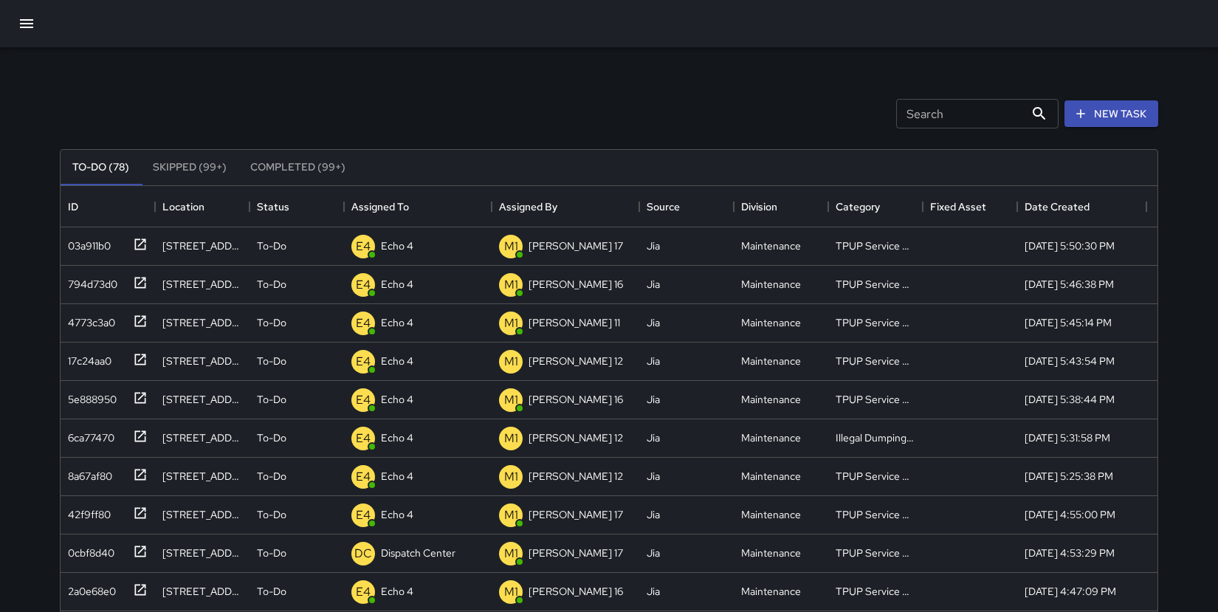
click at [291, 170] on button "Completed (99+)" at bounding box center [297, 167] width 119 height 35
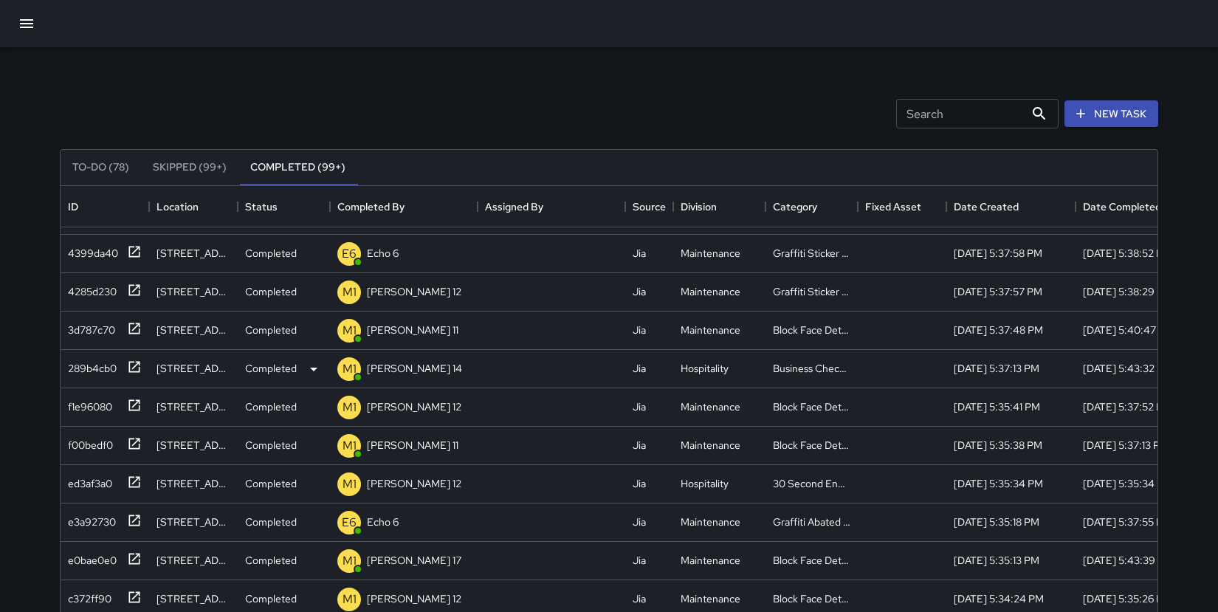
scroll to position [1407, 0]
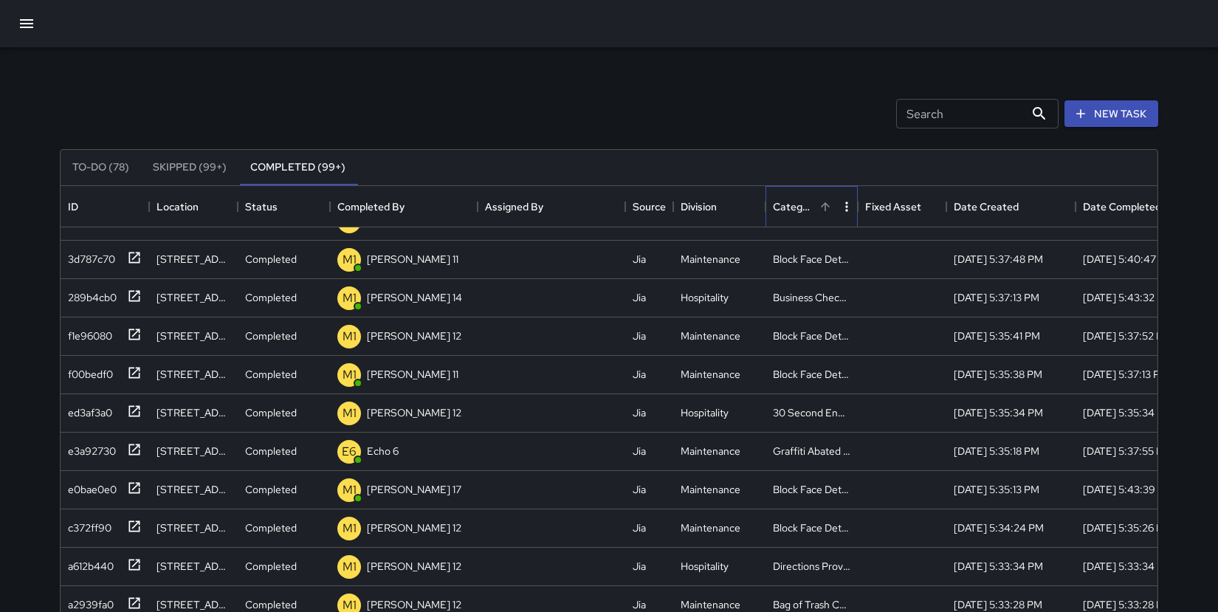
click at [791, 207] on div "Category" at bounding box center [794, 206] width 42 height 41
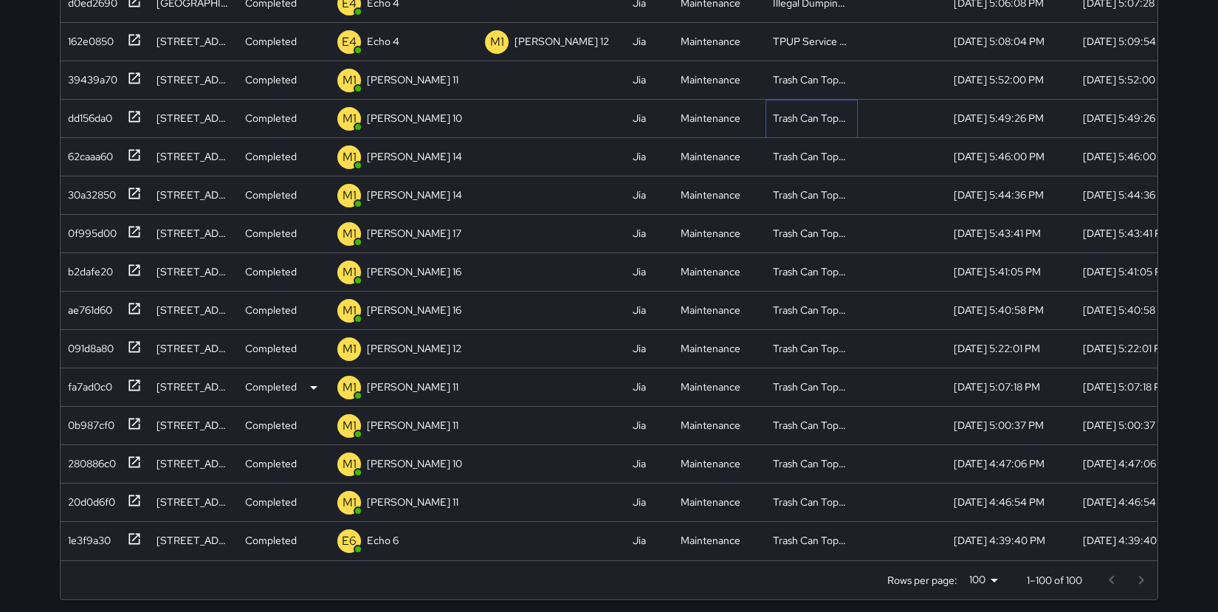
scroll to position [260, 0]
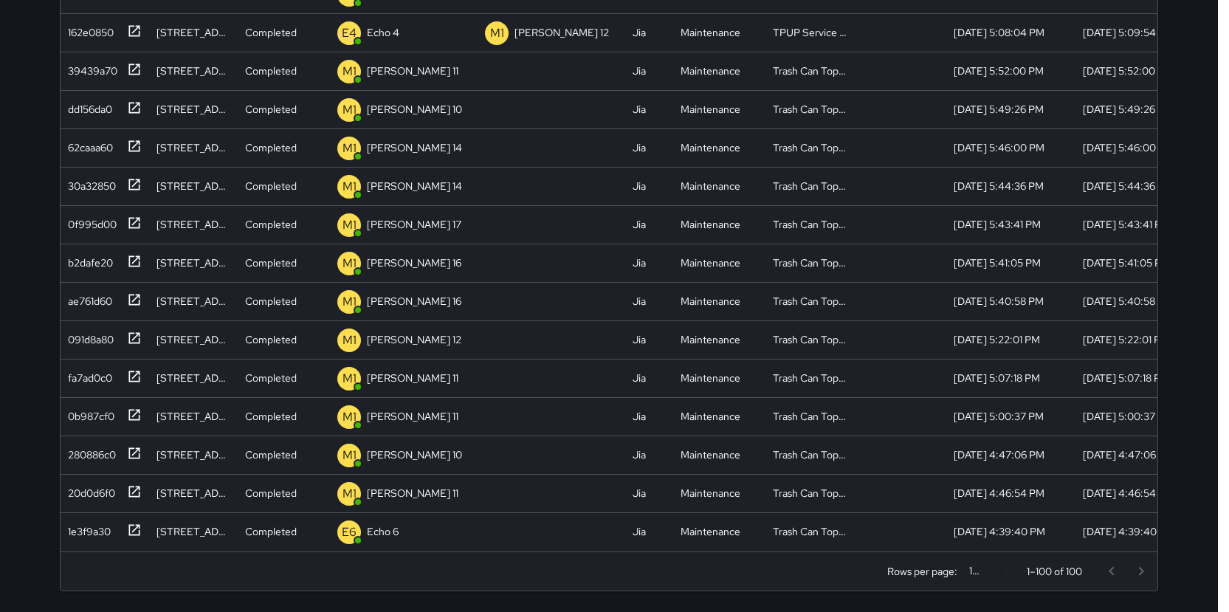
click at [949, 410] on body "Search Search New Task To-Do (78) Skipped (99+) Completed (99+) ID Location Sta…" at bounding box center [614, 205] width 1229 height 930
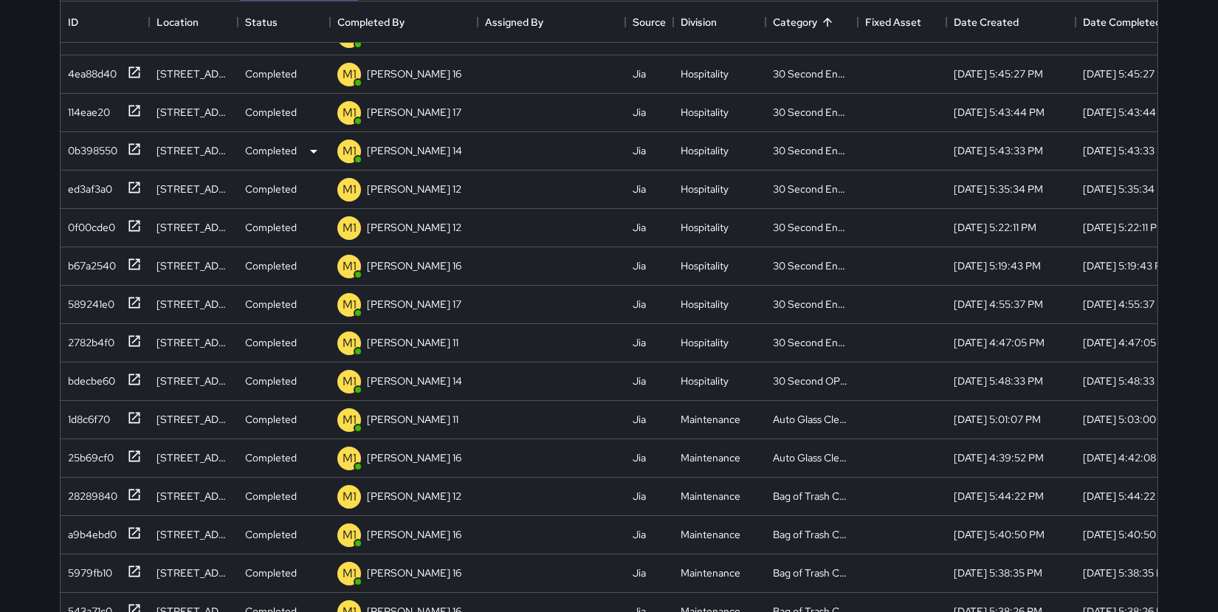
scroll to position [0, 0]
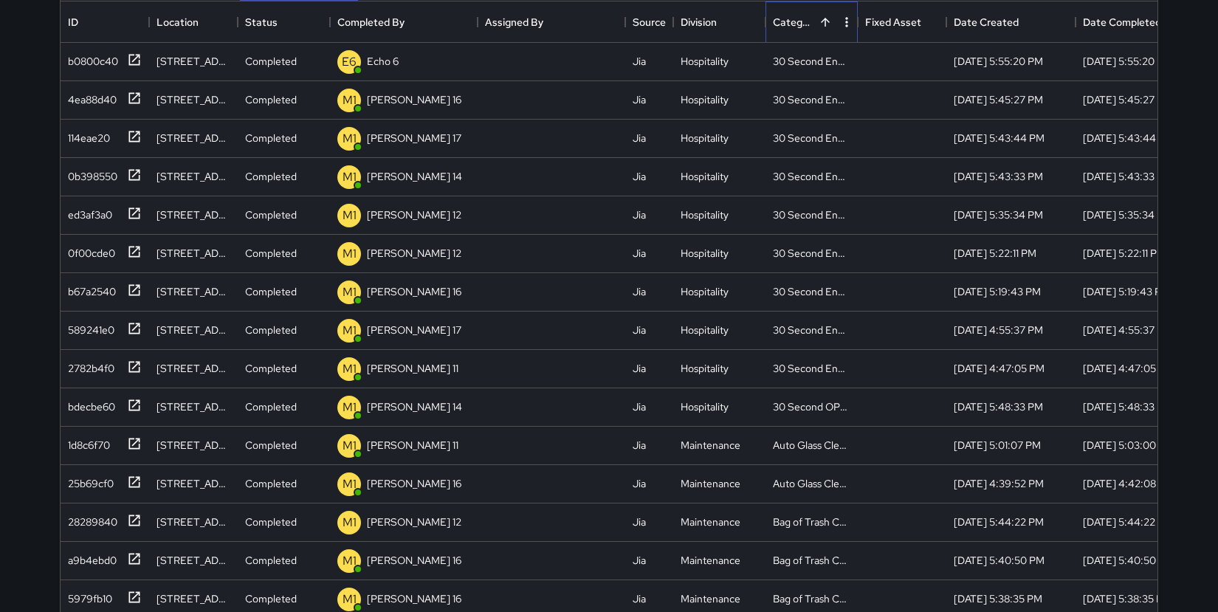
click at [798, 25] on div "Category" at bounding box center [794, 21] width 42 height 41
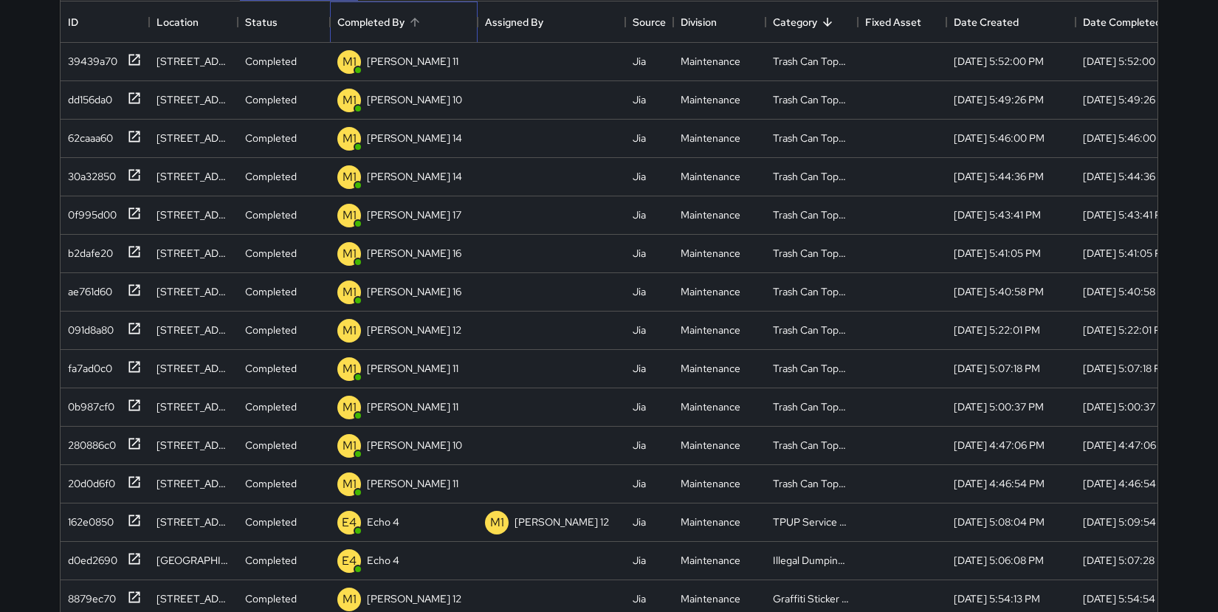
click at [394, 27] on div "Completed By" at bounding box center [370, 21] width 67 height 41
click at [196, 32] on div "Location" at bounding box center [178, 21] width 42 height 41
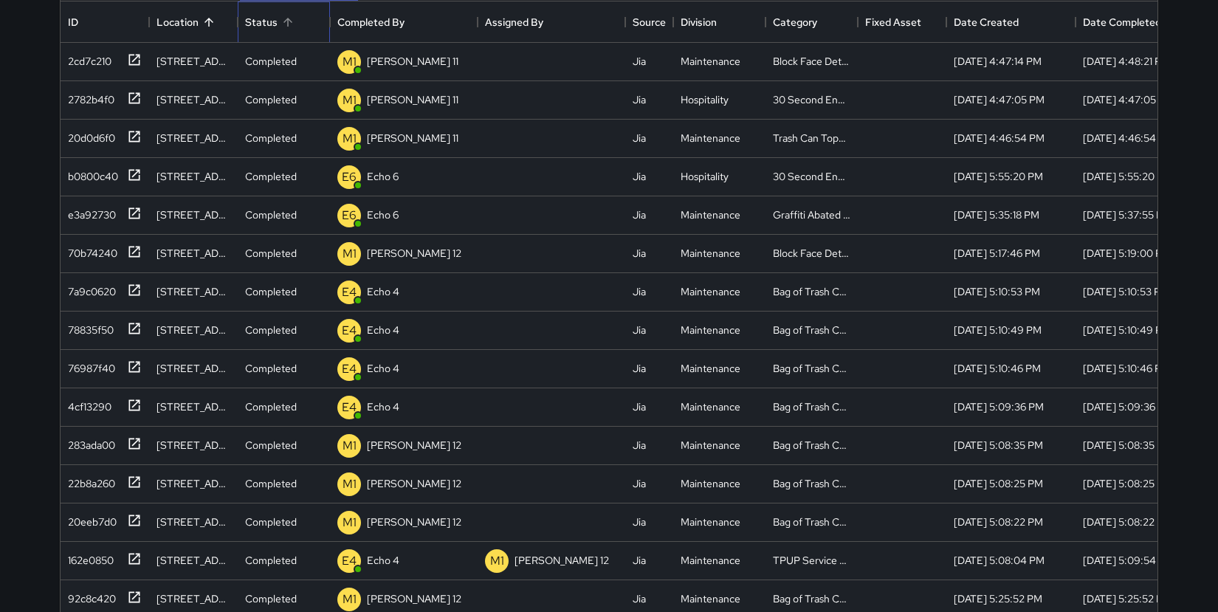
click at [263, 34] on div "Status" at bounding box center [261, 21] width 32 height 41
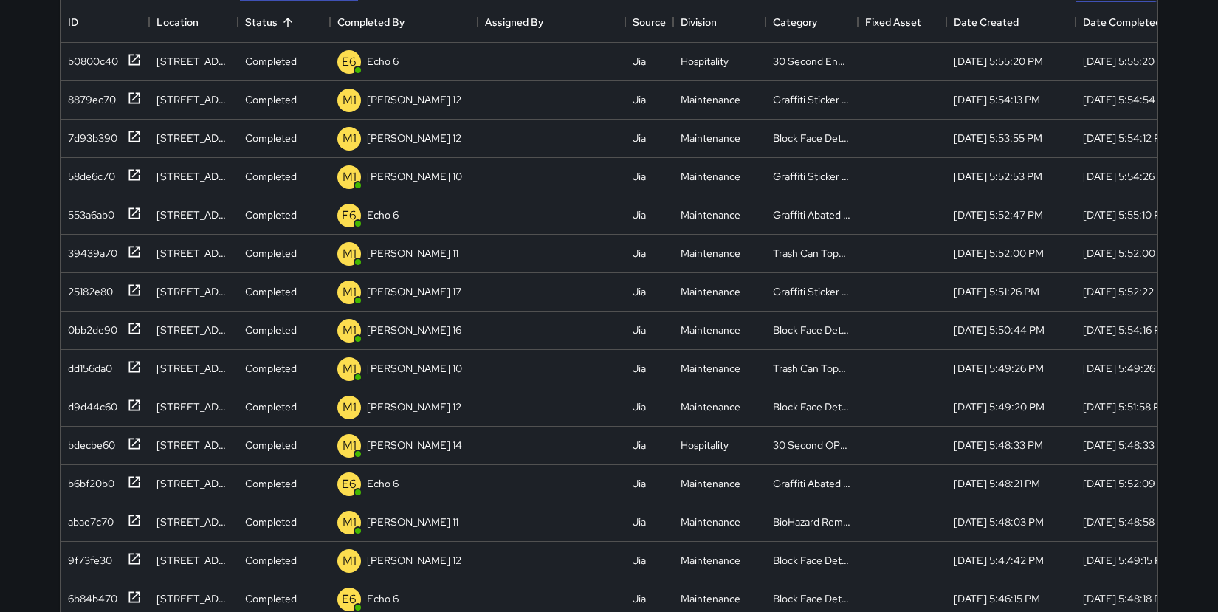
click at [949, 29] on div "Date Completed" at bounding box center [1122, 21] width 78 height 41
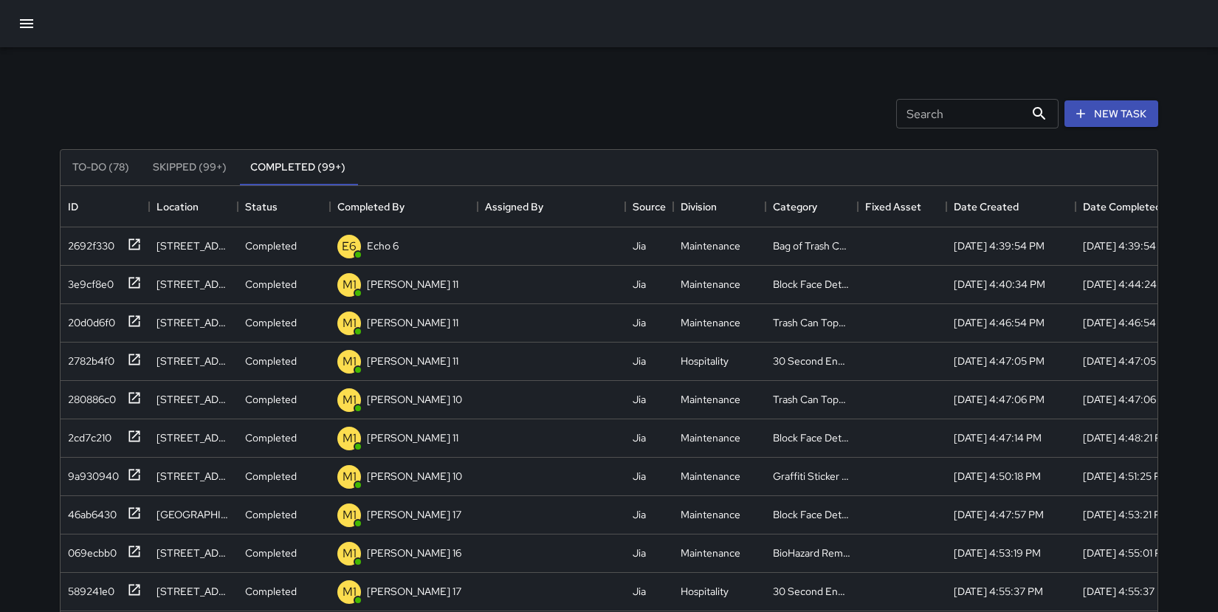
click at [24, 27] on icon "button" at bounding box center [26, 23] width 13 height 9
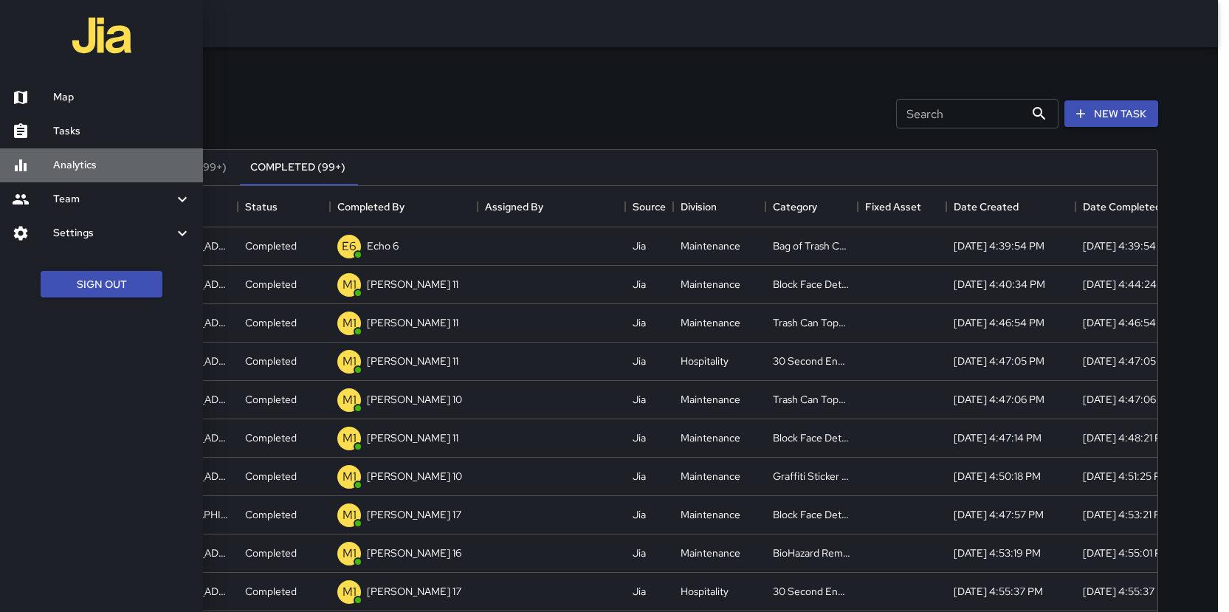
click at [70, 161] on h6 "Analytics" at bounding box center [122, 165] width 138 height 16
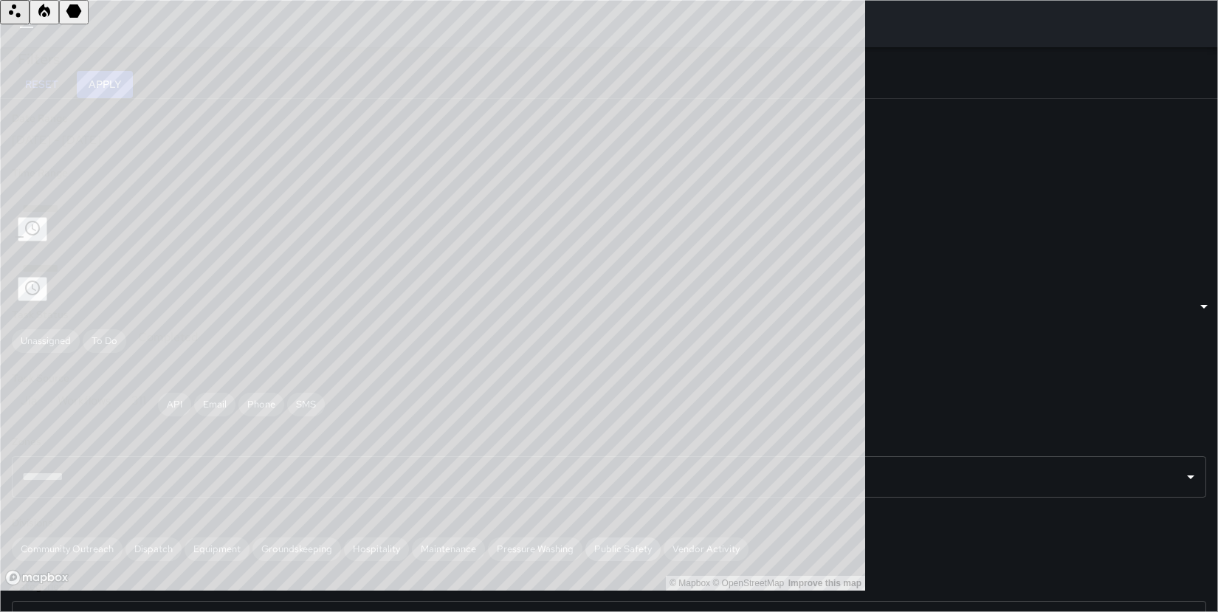
scroll to position [204, 0]
click at [488, 410] on span "Pressure Washing" at bounding box center [535, 549] width 95 height 13
click at [488, 410] on span "Pressure Washing" at bounding box center [543, 545] width 111 height 16
click at [488, 410] on span "Pressure Washing" at bounding box center [535, 549] width 95 height 13
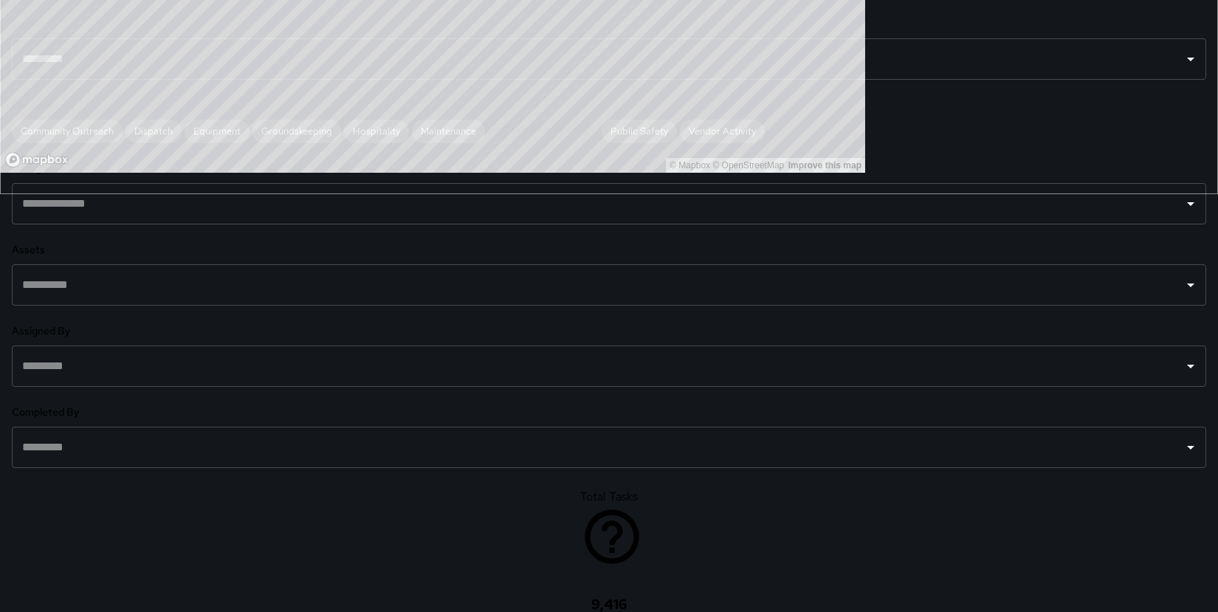
scroll to position [420, 0]
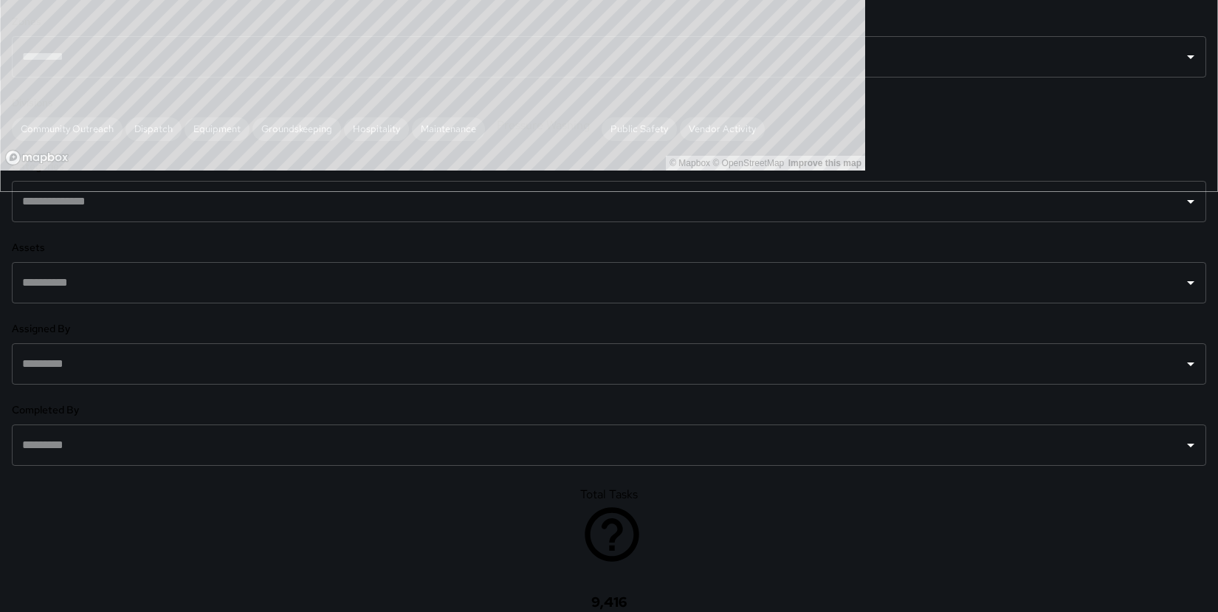
drag, startPoint x: 746, startPoint y: 487, endPoint x: 458, endPoint y: 351, distance: 319.0
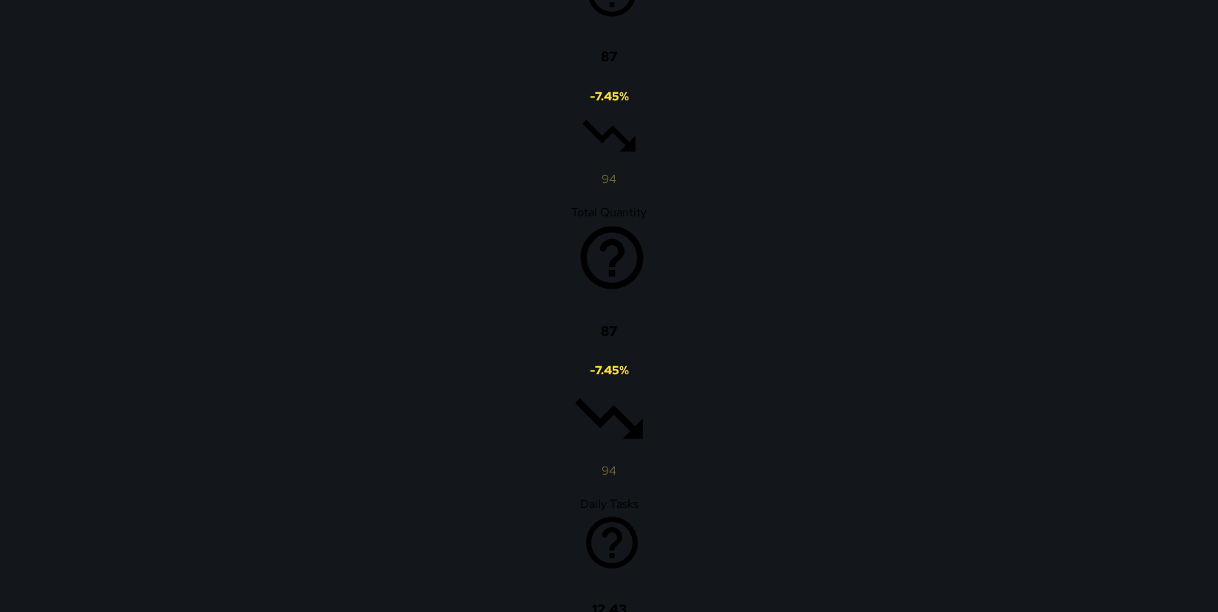
scroll to position [961, 0]
drag, startPoint x: 546, startPoint y: 388, endPoint x: 592, endPoint y: 168, distance: 224.2
drag, startPoint x: 571, startPoint y: 385, endPoint x: 585, endPoint y: 196, distance: 190.3
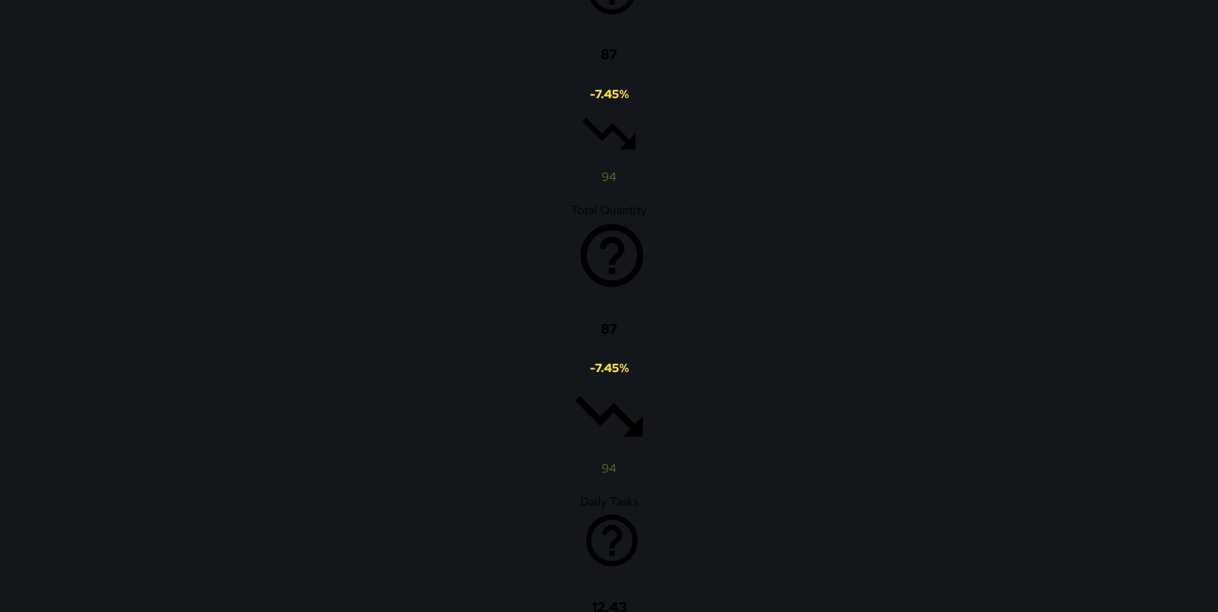
drag, startPoint x: 420, startPoint y: 231, endPoint x: 878, endPoint y: 417, distance: 494.1
drag, startPoint x: 554, startPoint y: 220, endPoint x: 748, endPoint y: 463, distance: 310.5
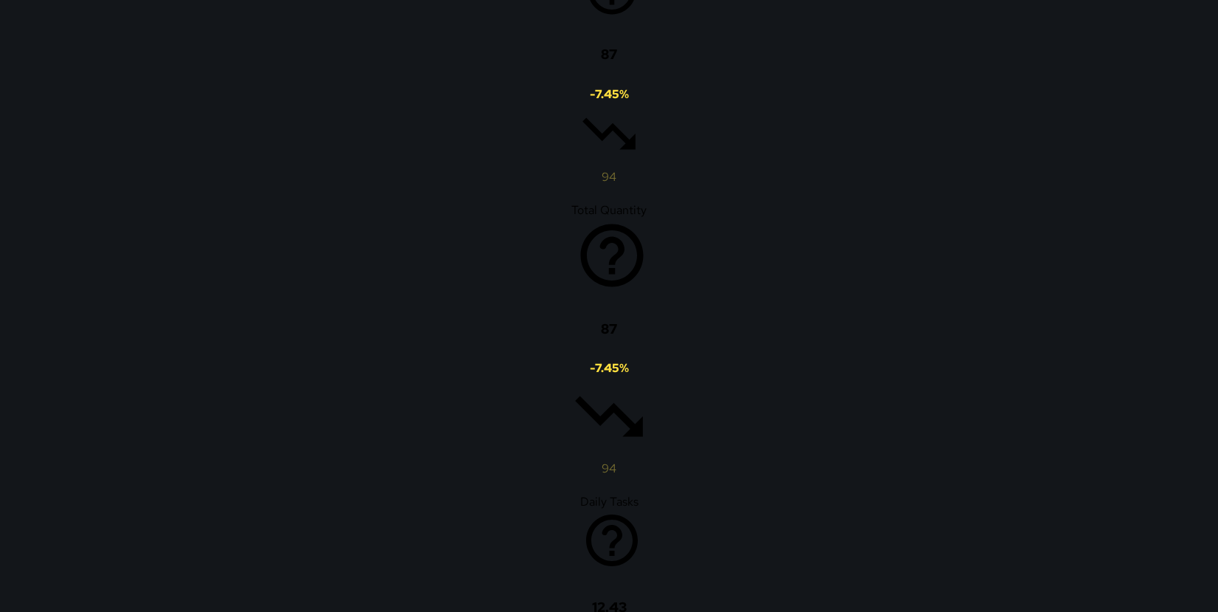
drag, startPoint x: 648, startPoint y: 210, endPoint x: 512, endPoint y: 460, distance: 284.5
drag, startPoint x: 563, startPoint y: 268, endPoint x: 480, endPoint y: 450, distance: 199.6
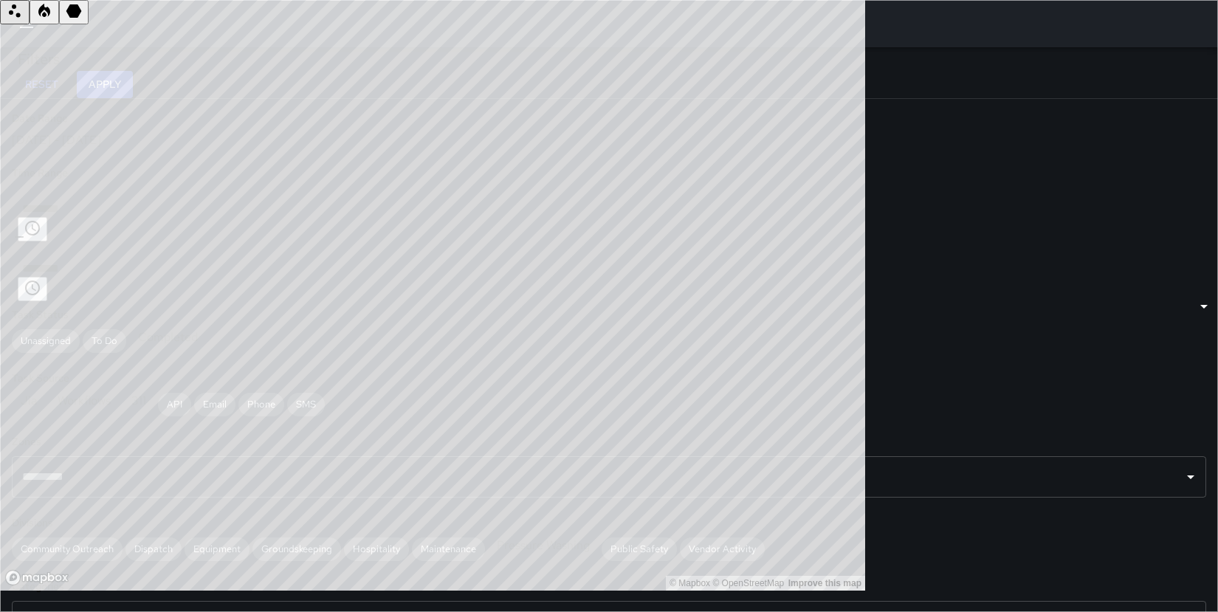
scroll to position [0, 0]
click at [140, 393] on span "311" at bounding box center [139, 401] width 32 height 16
click at [93, 393] on div "Workflows" at bounding box center [84, 405] width 71 height 24
click at [133, 84] on button "Apply" at bounding box center [105, 84] width 56 height 27
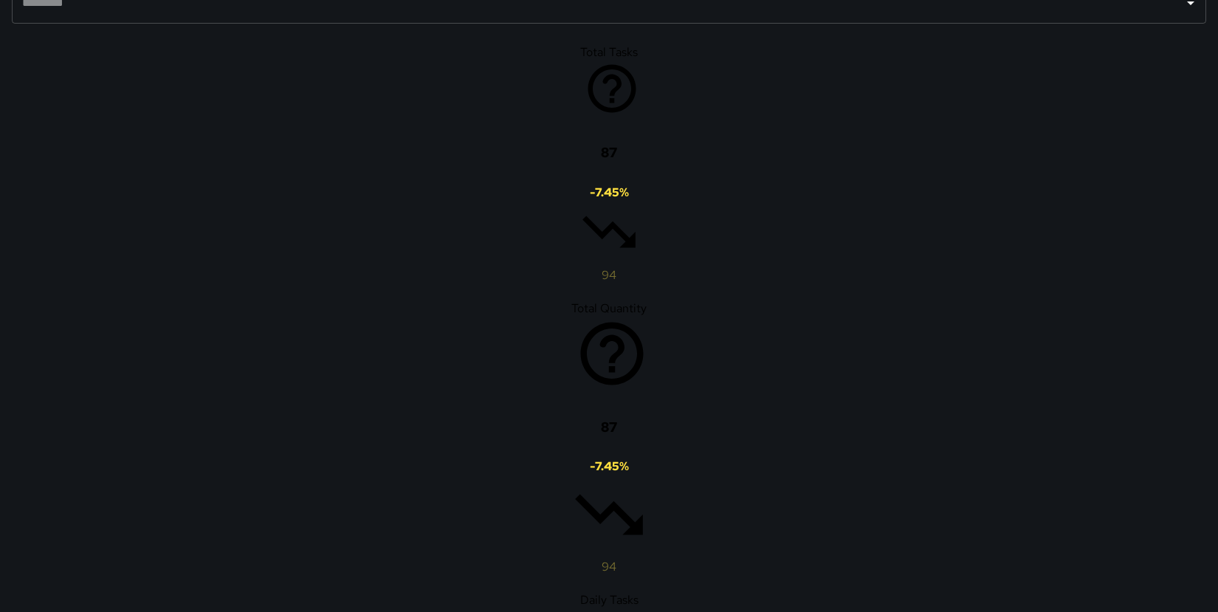
scroll to position [859, 0]
drag, startPoint x: 544, startPoint y: 386, endPoint x: 557, endPoint y: 402, distance: 19.9
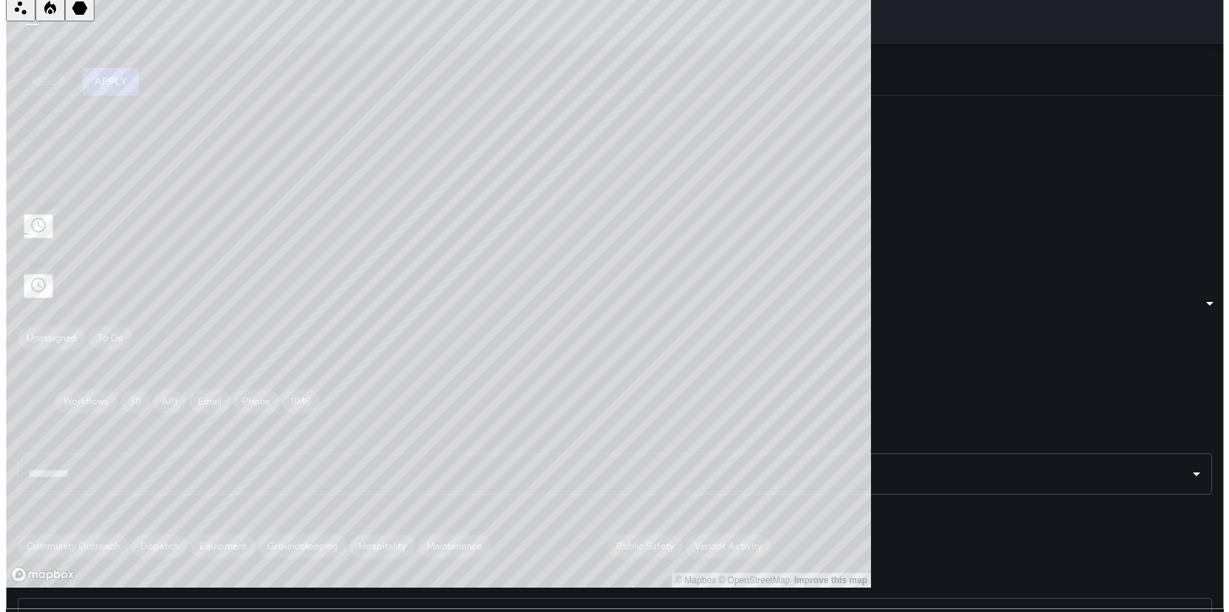
scroll to position [0, 0]
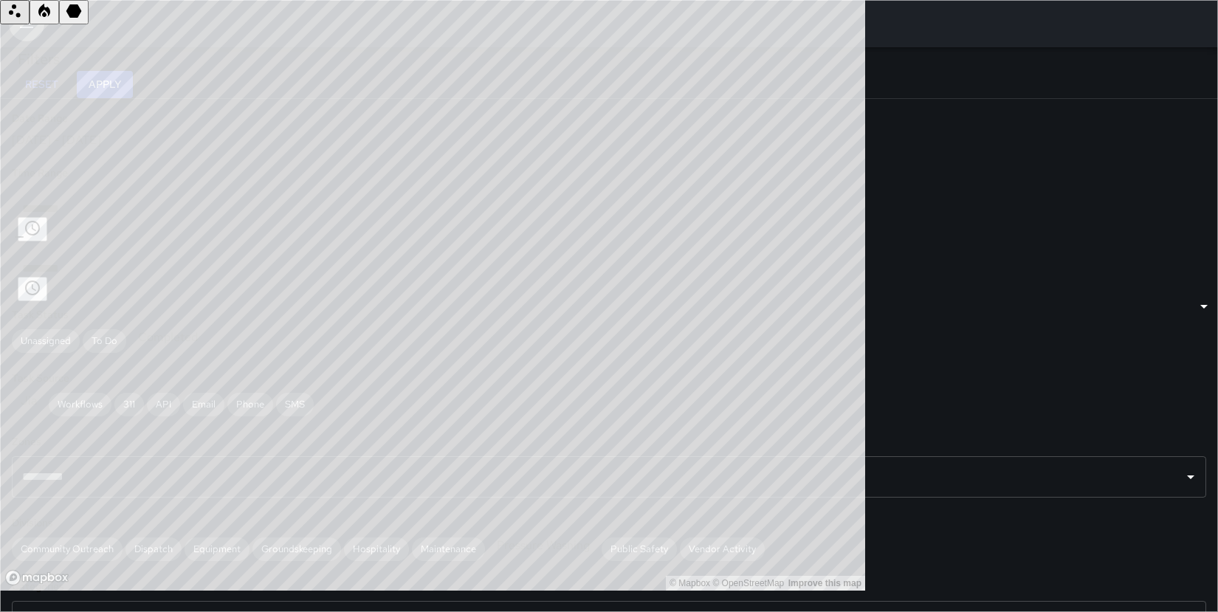
click at [28, 22] on icon "button" at bounding box center [27, 24] width 18 height 18
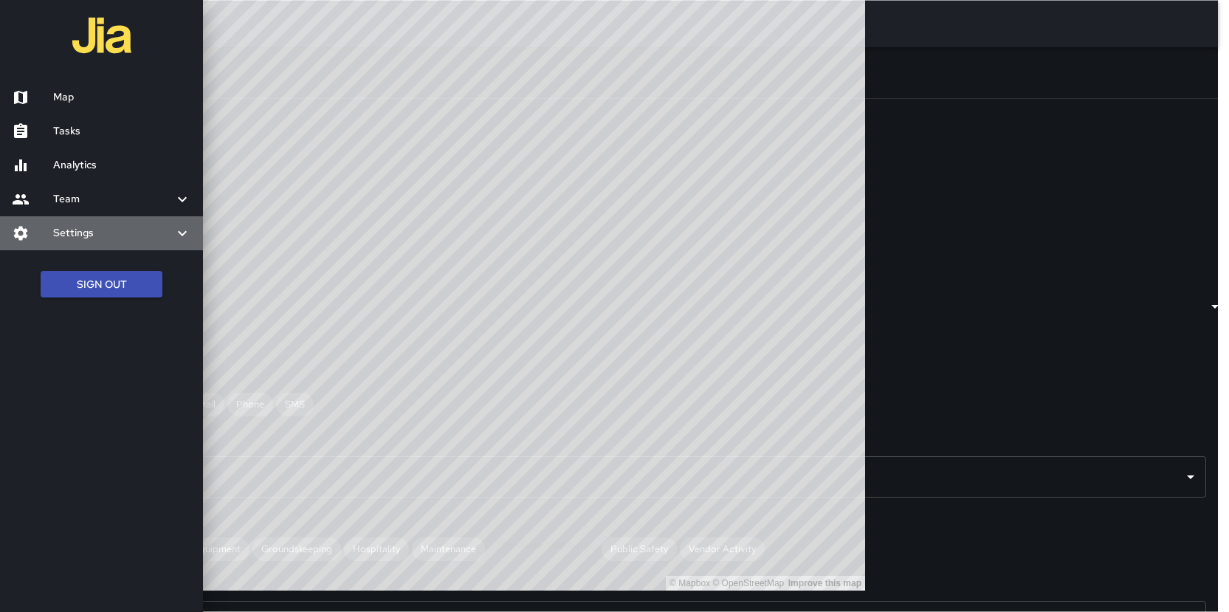
click at [62, 231] on h6 "Settings" at bounding box center [113, 233] width 120 height 16
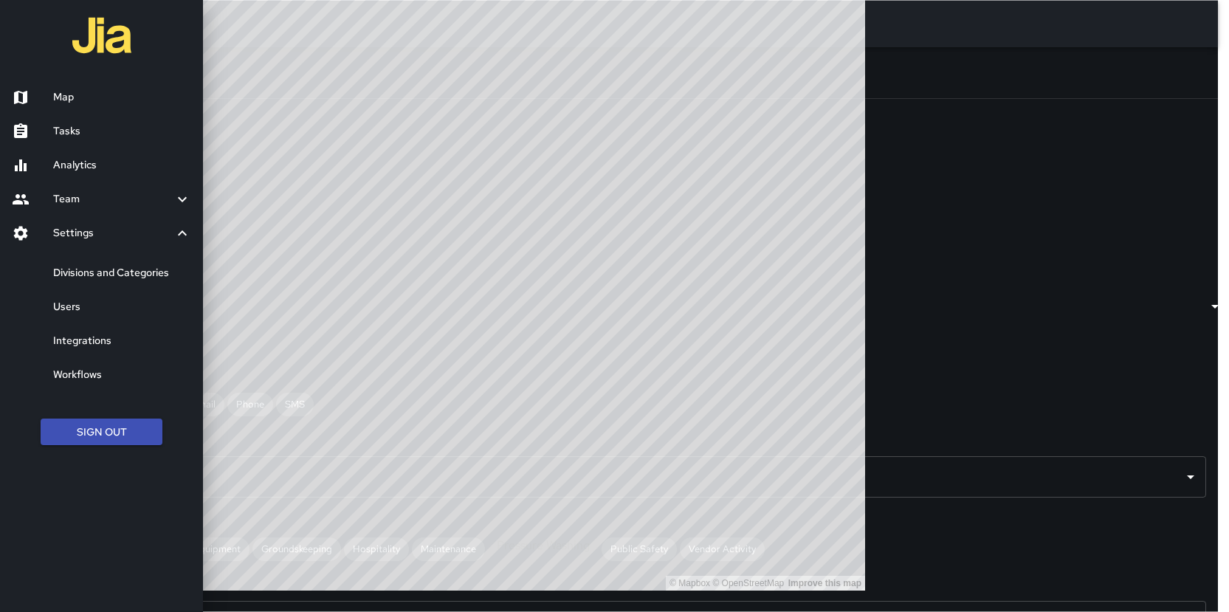
click at [72, 97] on h6 "Map" at bounding box center [122, 97] width 138 height 16
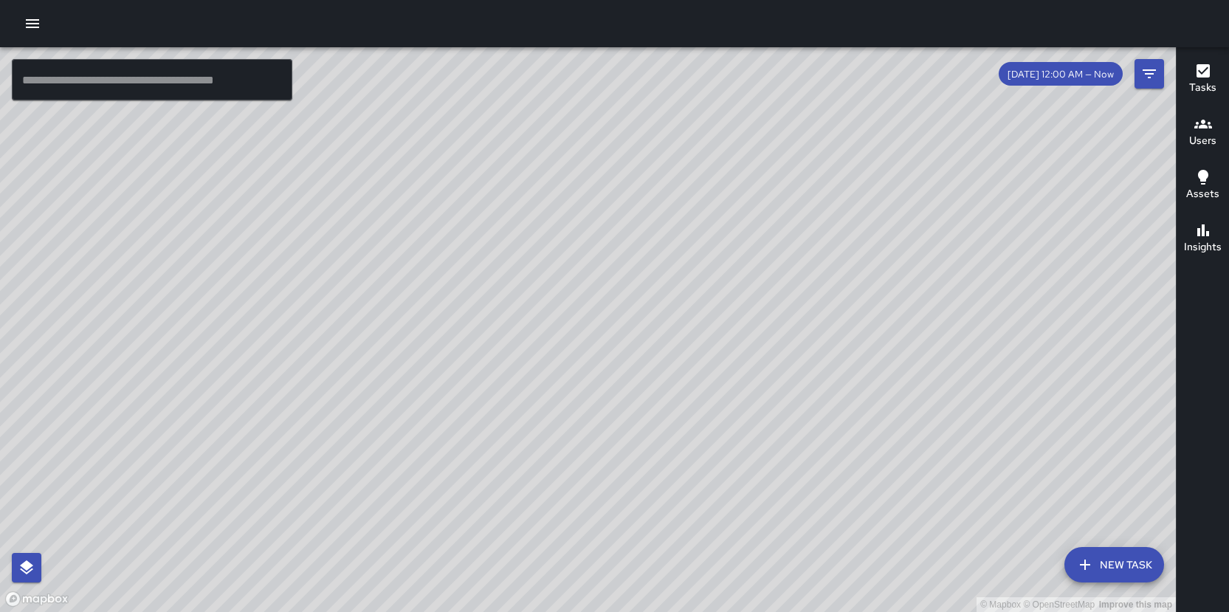
drag, startPoint x: 532, startPoint y: 457, endPoint x: 521, endPoint y: 259, distance: 198.2
click at [521, 259] on div "© Mapbox © OpenStreetMap Improve this map" at bounding box center [588, 329] width 1176 height 565
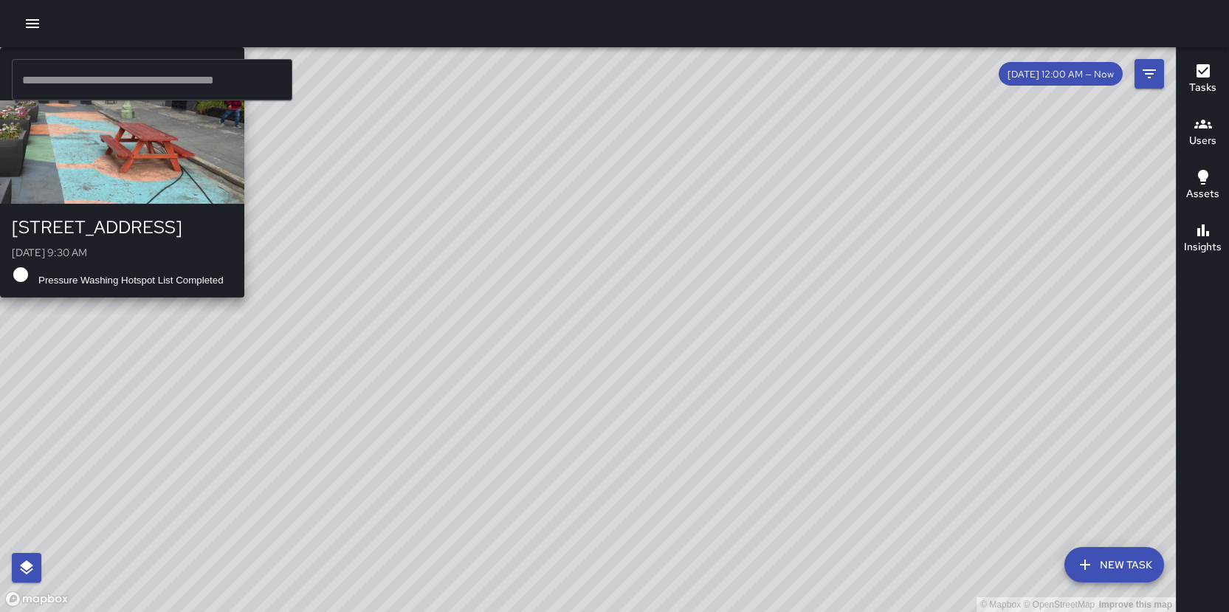
click at [447, 382] on div "© Mapbox © OpenStreetMap Improve this map E5 Echo [STREET_ADDRESS][DATE] 9:30 A…" at bounding box center [588, 329] width 1176 height 565
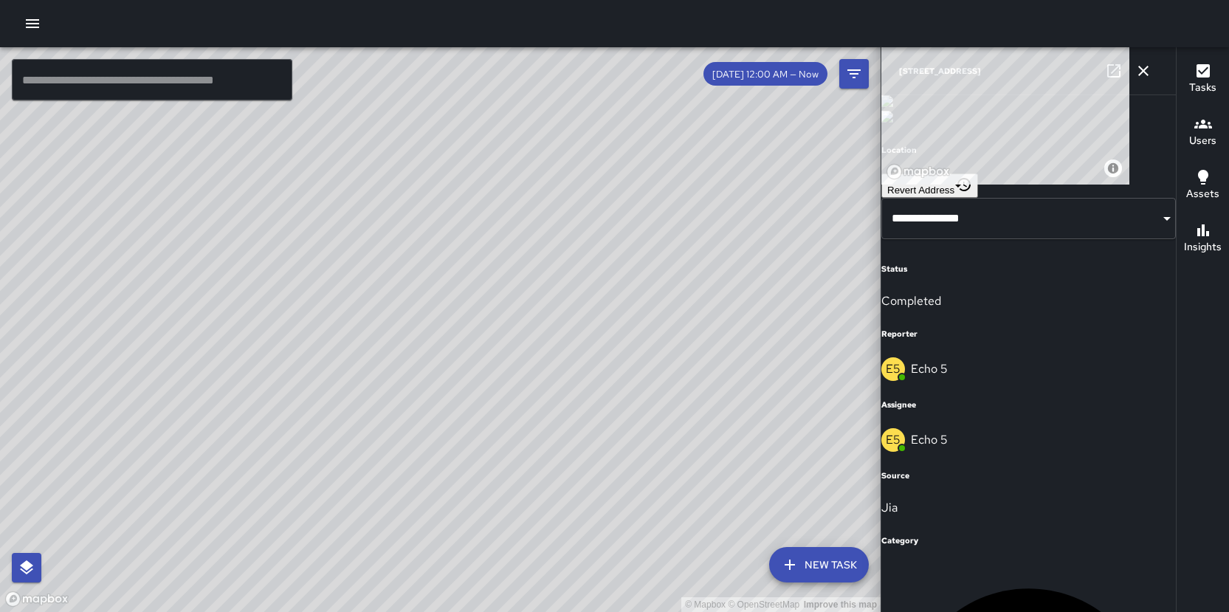
drag, startPoint x: 564, startPoint y: 388, endPoint x: 373, endPoint y: 296, distance: 212.3
click at [373, 296] on div "© Mapbox © OpenStreetMap Improve this map" at bounding box center [440, 329] width 881 height 565
click at [854, 72] on icon "Filters" at bounding box center [854, 74] width 18 height 18
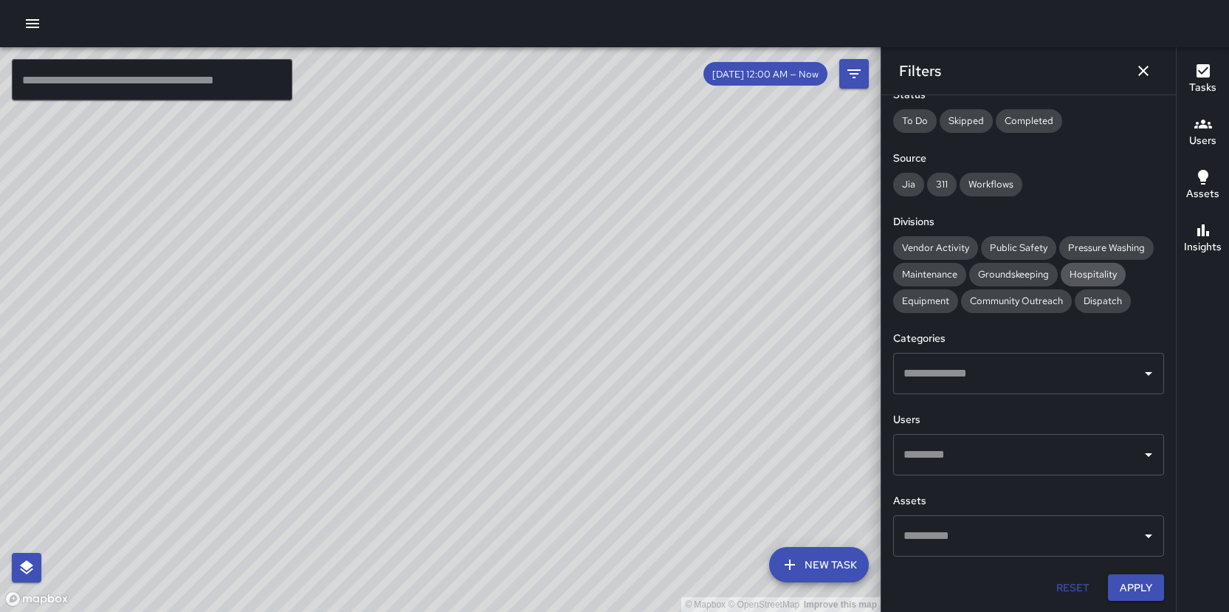
scroll to position [95, 0]
click at [949, 252] on span "Pressure Washing" at bounding box center [1106, 247] width 95 height 13
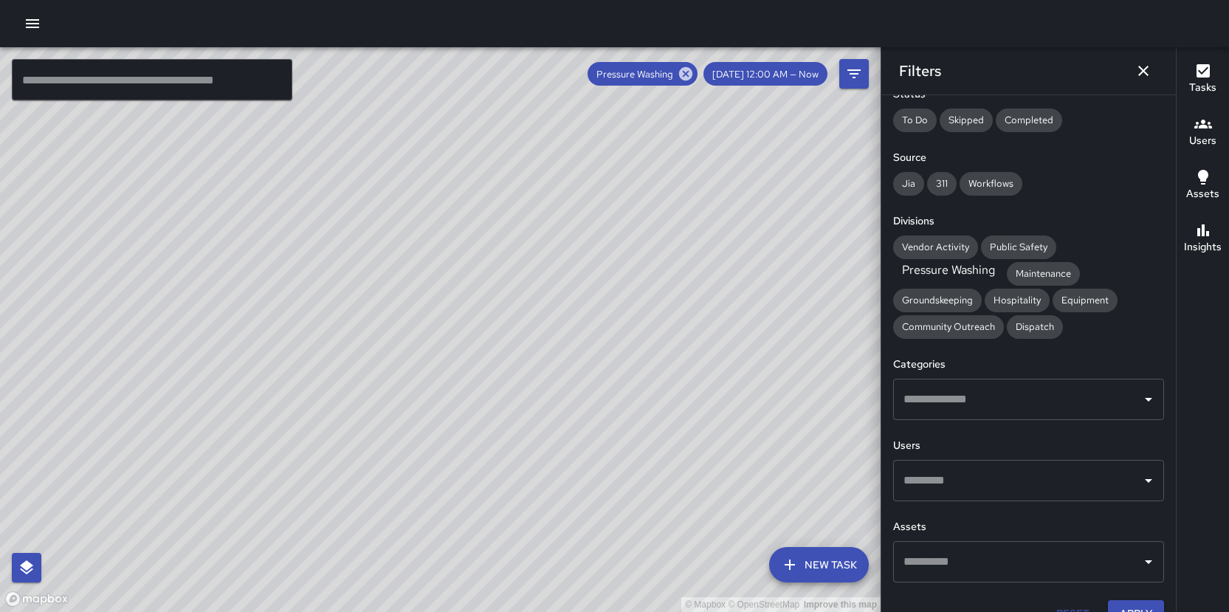
drag, startPoint x: 419, startPoint y: 336, endPoint x: 560, endPoint y: 466, distance: 192.3
click at [531, 410] on div "© Mapbox © OpenStreetMap Improve this map" at bounding box center [440, 329] width 881 height 565
click at [787, 80] on div "[DATE] 12:00 AM — Now" at bounding box center [766, 74] width 124 height 24
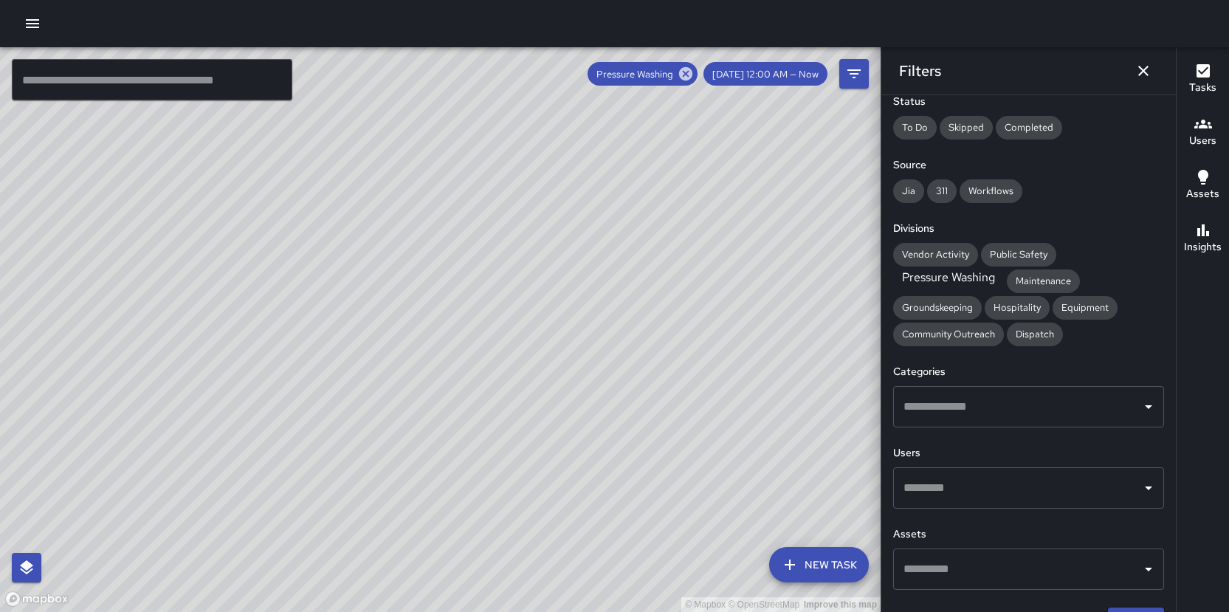
scroll to position [0, 0]
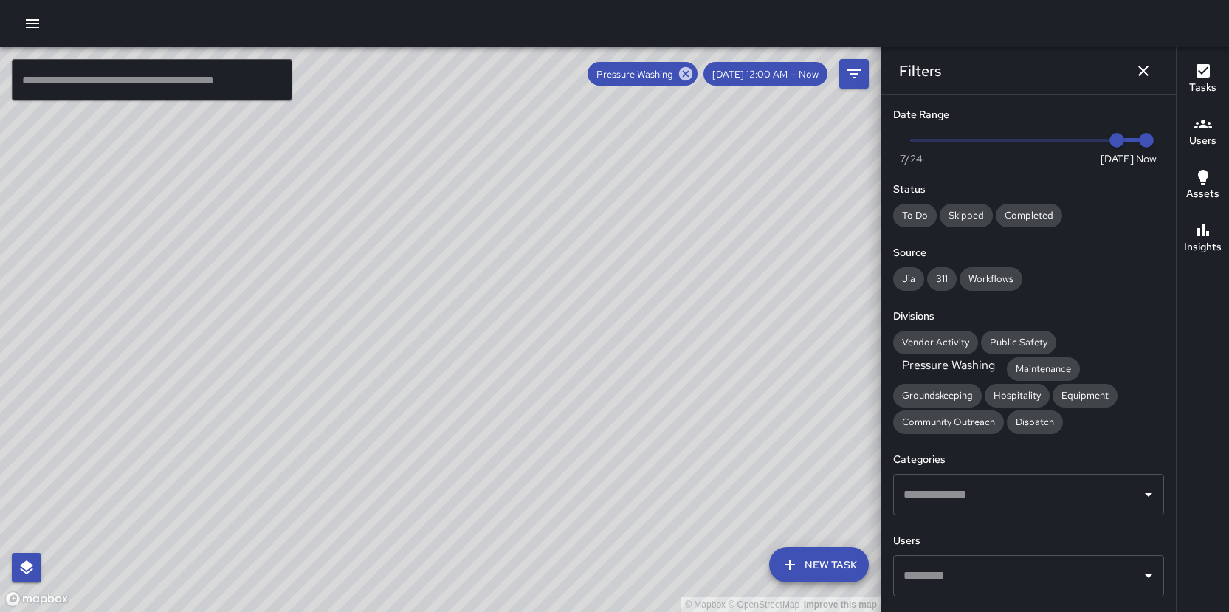
drag, startPoint x: 1121, startPoint y: 207, endPoint x: 1118, endPoint y: 216, distance: 9.6
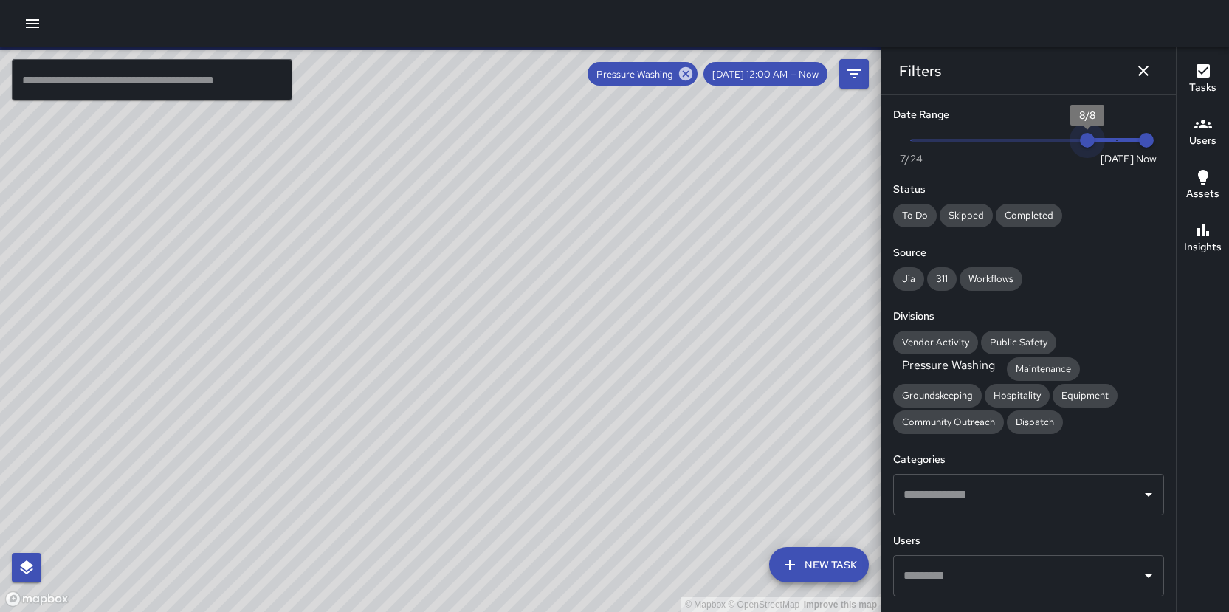
type input "*"
drag, startPoint x: 1107, startPoint y: 142, endPoint x: 1061, endPoint y: 151, distance: 46.6
click at [949, 148] on span "8/7" at bounding box center [1058, 140] width 15 height 15
drag, startPoint x: 573, startPoint y: 529, endPoint x: 438, endPoint y: 334, distance: 236.6
click at [438, 334] on div "© Mapbox © OpenStreetMap Improve this map" at bounding box center [440, 329] width 881 height 565
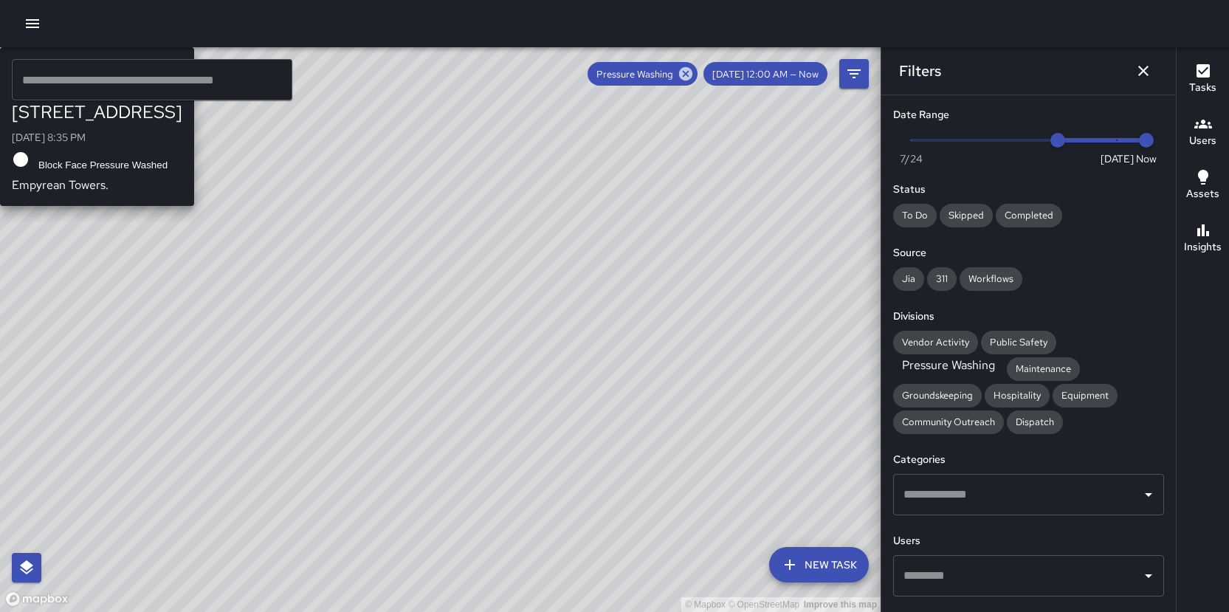
click at [518, 346] on div "© Mapbox © OpenStreetMap Improve this map E5 Echo [STREET_ADDRESS][GEOGRAPHIC_D…" at bounding box center [440, 329] width 881 height 565
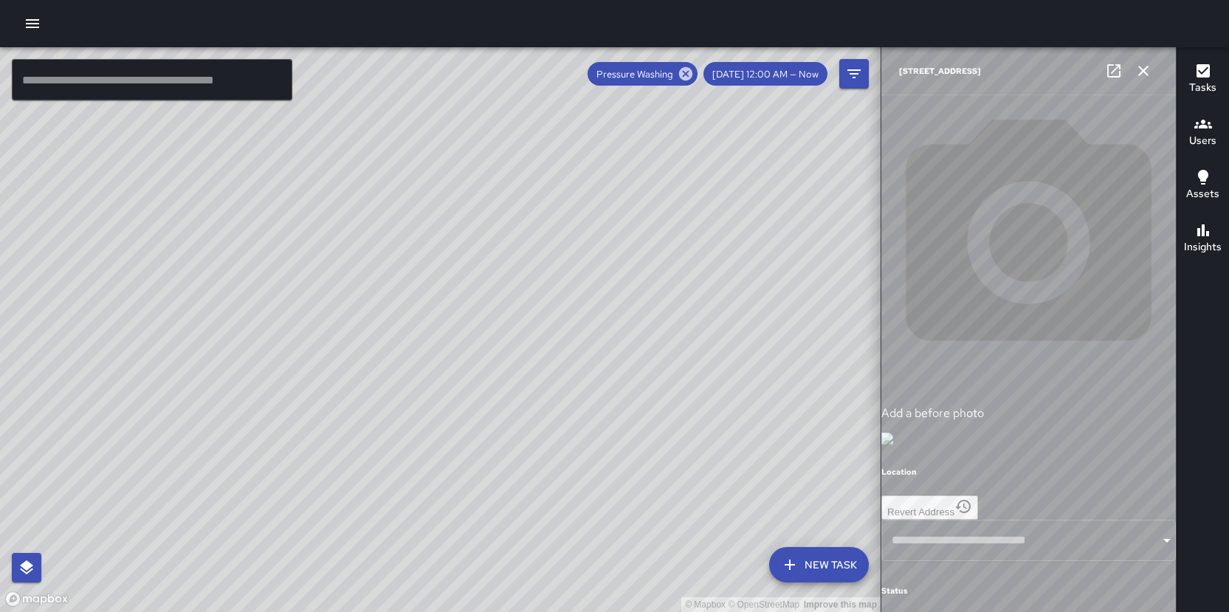
type input "**********"
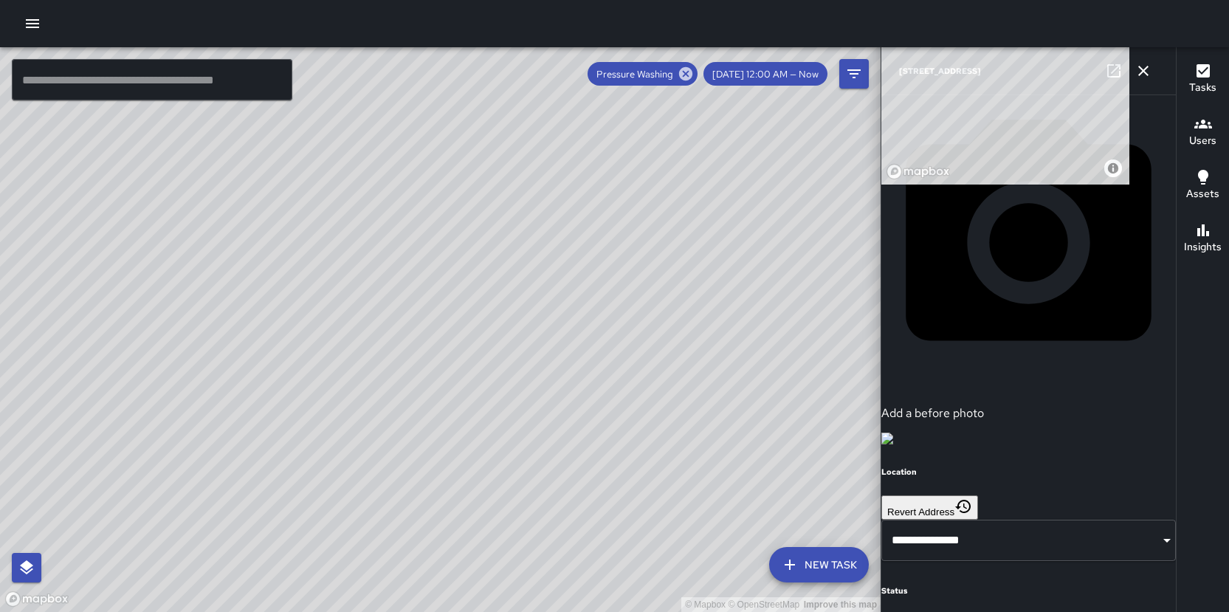
scroll to position [704, 0]
click at [853, 341] on div "© Mapbox © OpenStreetMap Improve this map" at bounding box center [440, 329] width 881 height 565
click at [949, 72] on icon "button" at bounding box center [1144, 71] width 18 height 18
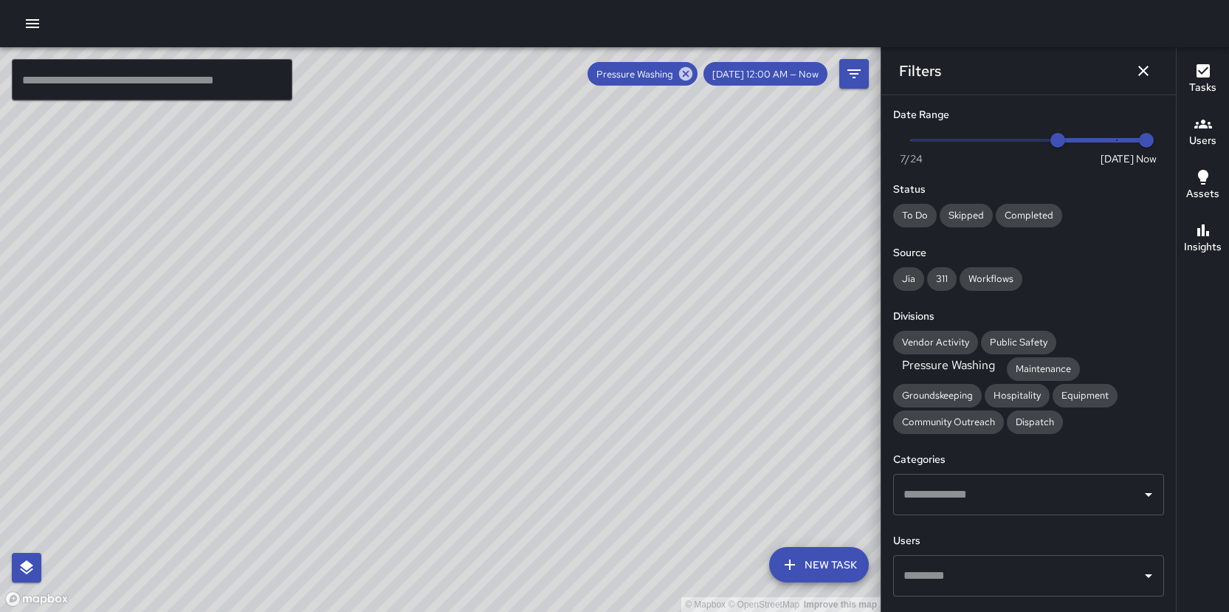
drag, startPoint x: 424, startPoint y: 233, endPoint x: 611, endPoint y: 580, distance: 394.7
click at [611, 410] on div "© Mapbox © OpenStreetMap Improve this map" at bounding box center [440, 329] width 881 height 565
drag, startPoint x: 521, startPoint y: 240, endPoint x: 463, endPoint y: 368, distance: 140.1
click at [463, 368] on div "© Mapbox © OpenStreetMap Improve this map" at bounding box center [440, 329] width 881 height 565
click at [244, 233] on div "E5 Echo [STREET_ADDRESS][GEOGRAPHIC_DATA][DATE] 4:15 PM Pressure Washing Hotspo…" at bounding box center [122, 172] width 244 height 250
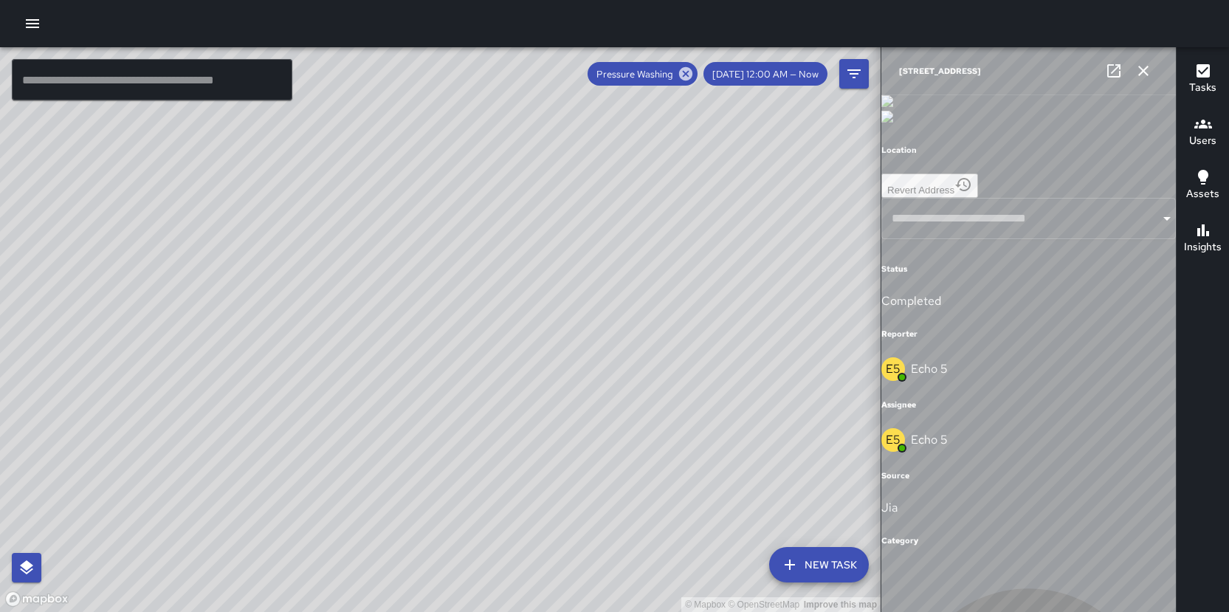
type input "**********"
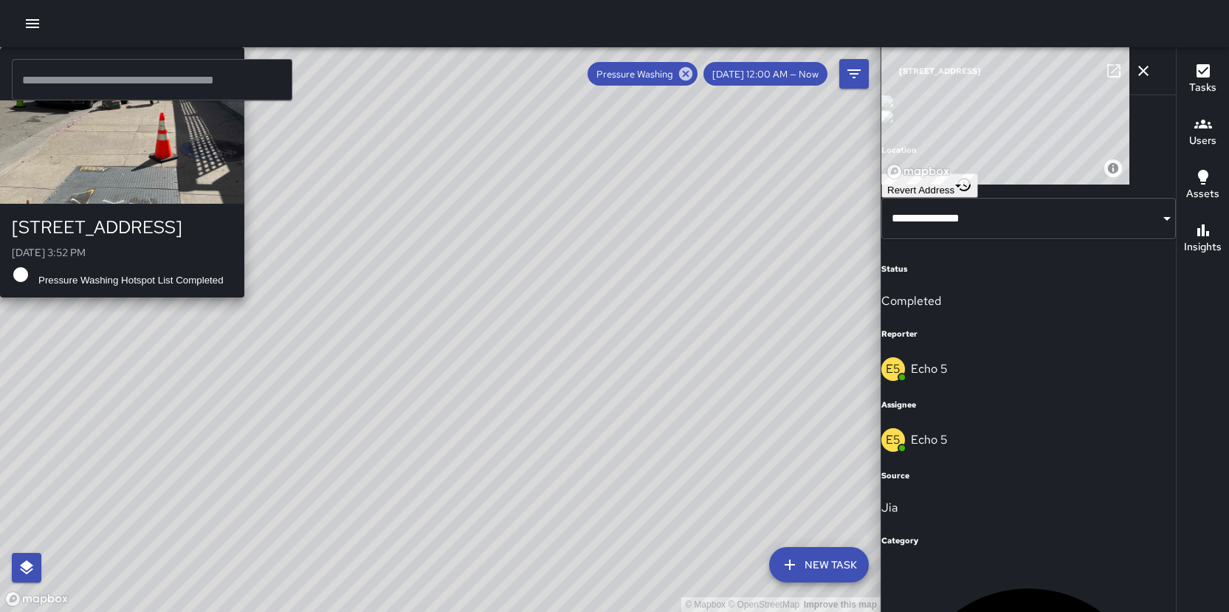
click at [463, 247] on div "© Mapbox © OpenStreetMap Improve this map E5 Echo 5 [STREET_ADDRESS][DATE] 3:52…" at bounding box center [440, 329] width 881 height 565
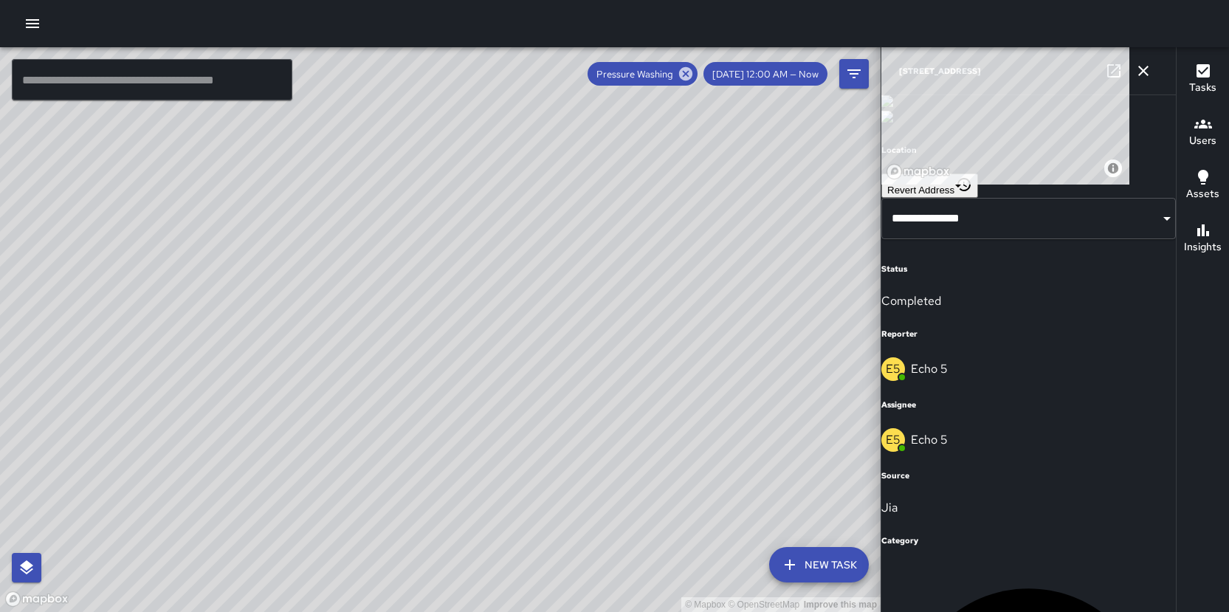
click at [438, 332] on div "© Mapbox © OpenStreetMap Improve this map E5 Echo 5 [STREET_ADDRESS][DATE] 3:52…" at bounding box center [440, 329] width 881 height 565
click at [412, 312] on div "© Mapbox © OpenStreetMap Improve this map" at bounding box center [440, 329] width 881 height 565
click at [412, 372] on div "© Mapbox © OpenStreetMap Improve this map E5 Echo [GEOGRAPHIC_DATA][STREET_ADDR…" at bounding box center [440, 329] width 881 height 565
click at [440, 334] on div "© Mapbox © OpenStreetMap Improve this map E5 Echo [GEOGRAPHIC_DATA][STREET_ADDR…" at bounding box center [440, 329] width 881 height 565
click at [440, 334] on div "© Mapbox © OpenStreetMap Improve this map" at bounding box center [440, 329] width 881 height 565
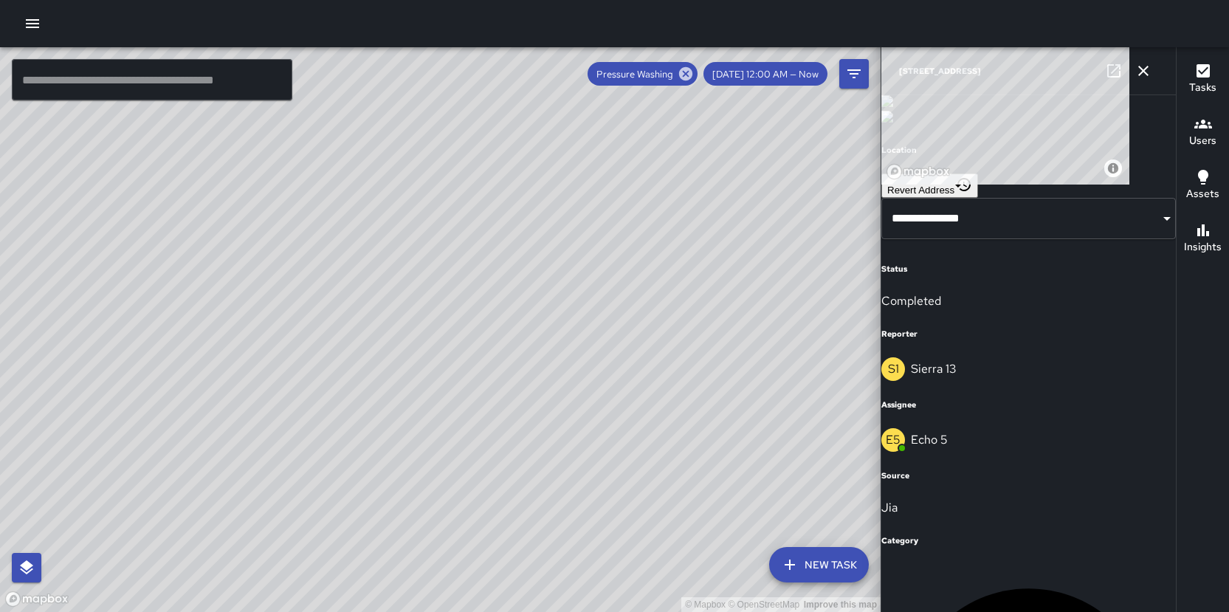
click at [440, 334] on div "© Mapbox © OpenStreetMap Improve this map" at bounding box center [440, 329] width 881 height 565
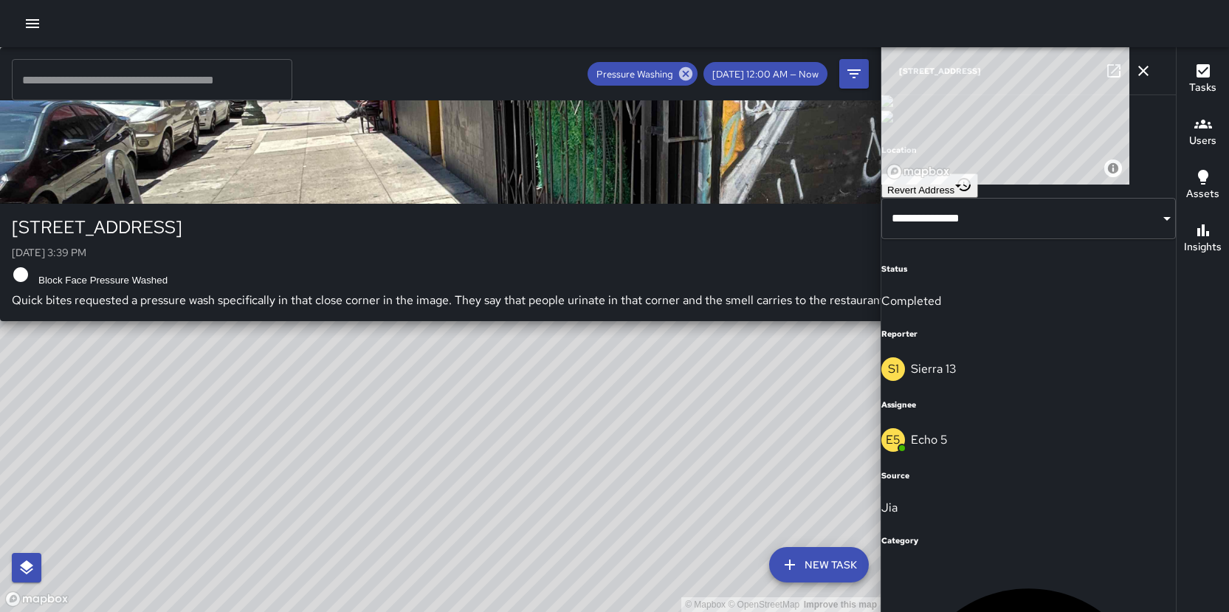
click at [453, 321] on div "E5 Echo 5 [STREET_ADDRESS] [DATE] 3:39 PM Block Face Pressure Washed Quick bite…" at bounding box center [603, 184] width 1206 height 274
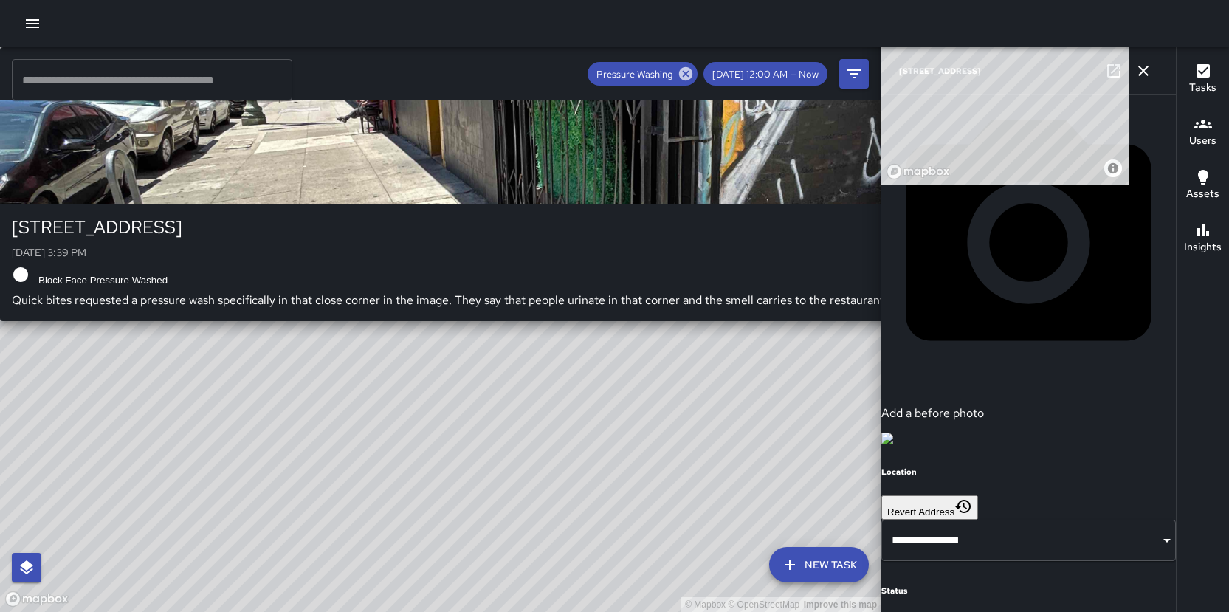
click at [442, 321] on div "E5 Echo 5 [STREET_ADDRESS] [DATE] 3:39 PM Block Face Pressure Washed Quick bite…" at bounding box center [603, 184] width 1206 height 274
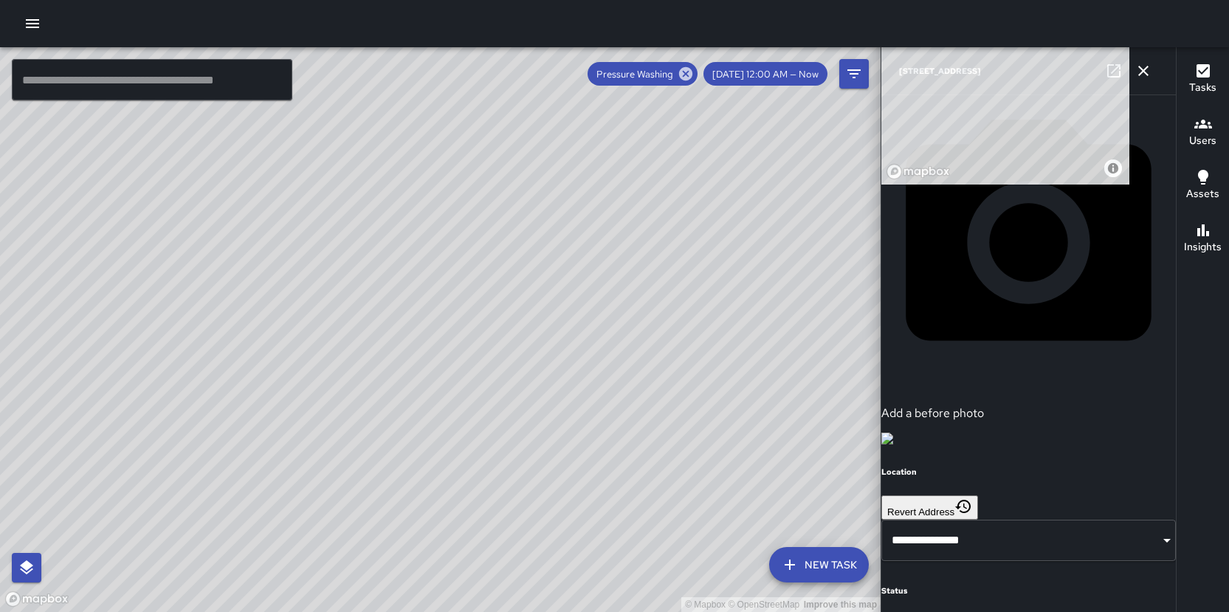
scroll to position [845, 0]
drag, startPoint x: 1072, startPoint y: 451, endPoint x: 1066, endPoint y: 461, distance: 11.3
drag, startPoint x: 293, startPoint y: 306, endPoint x: 437, endPoint y: 430, distance: 190.0
click at [437, 410] on div "© Mapbox © OpenStreetMap Improve this map" at bounding box center [440, 329] width 881 height 565
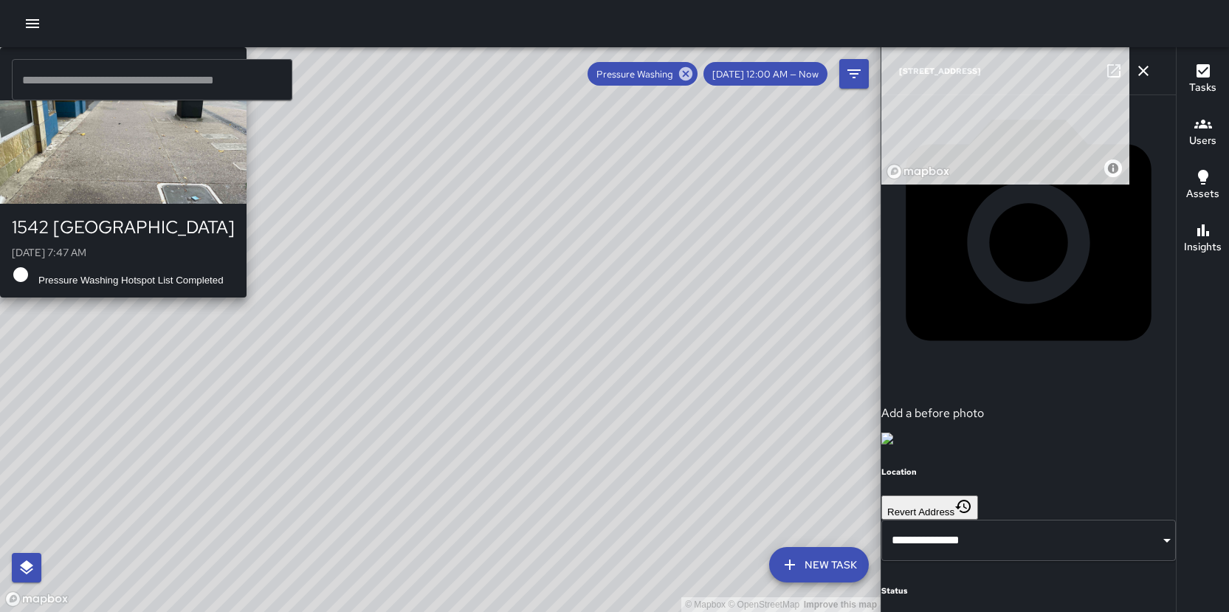
click at [419, 267] on div "© Mapbox © OpenStreetMap Improve this map E5 Echo 5 [STREET_ADDRESS][DATE] 7:47…" at bounding box center [440, 329] width 881 height 565
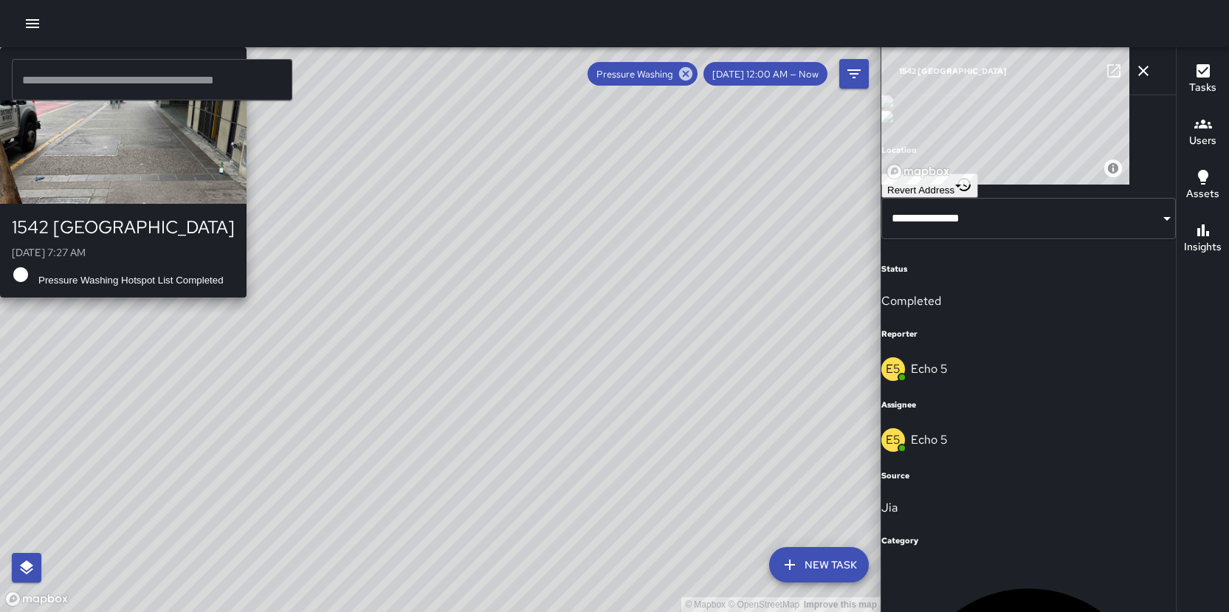
click at [418, 319] on div "© Mapbox © OpenStreetMap Improve this map E5 Echo 5 [STREET_ADDRESS][DATE] 7:27…" at bounding box center [440, 329] width 881 height 565
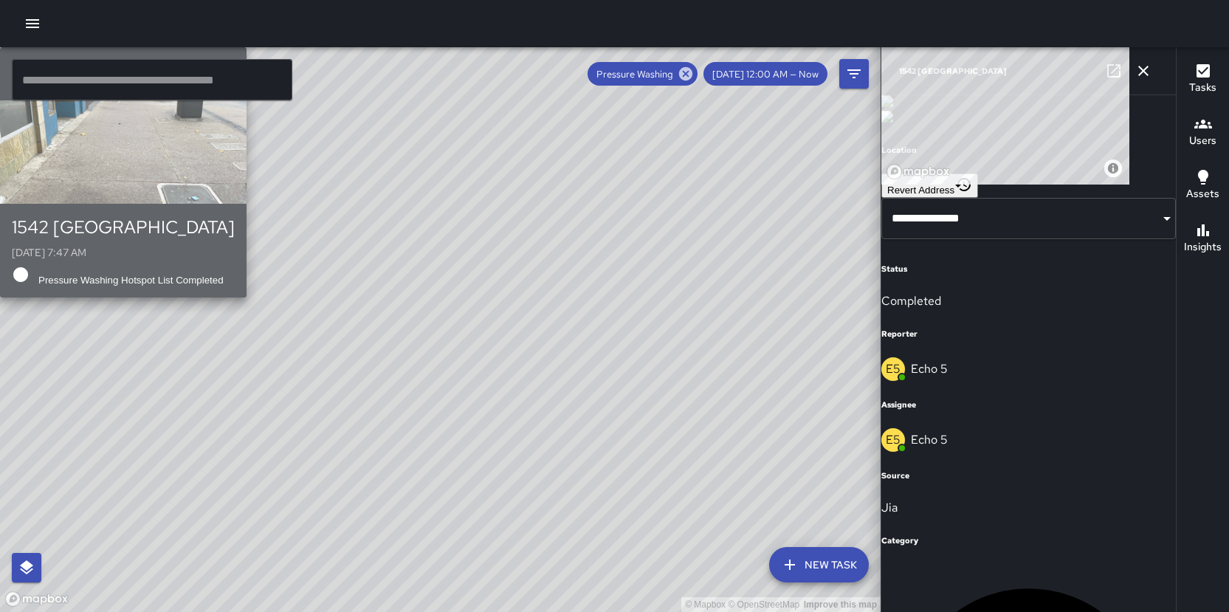
click at [235, 286] on div "[STREET_ADDRESS][DATE] 7:47 AM Pressure Washing Hotspot List Completed" at bounding box center [123, 251] width 223 height 70
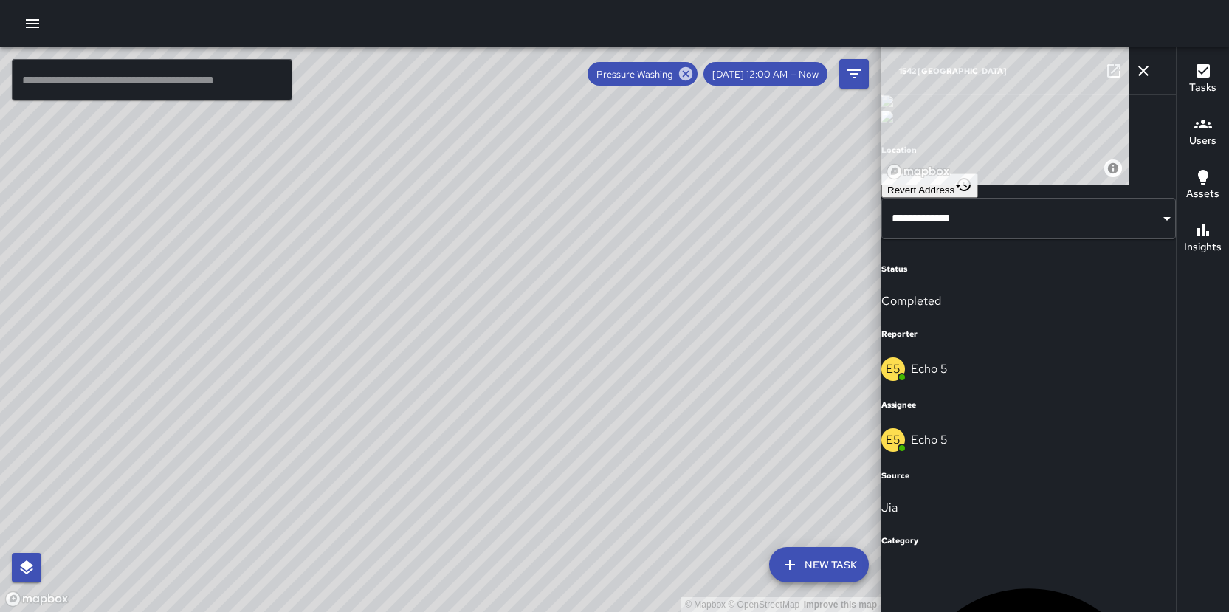
scroll to position [690, 0]
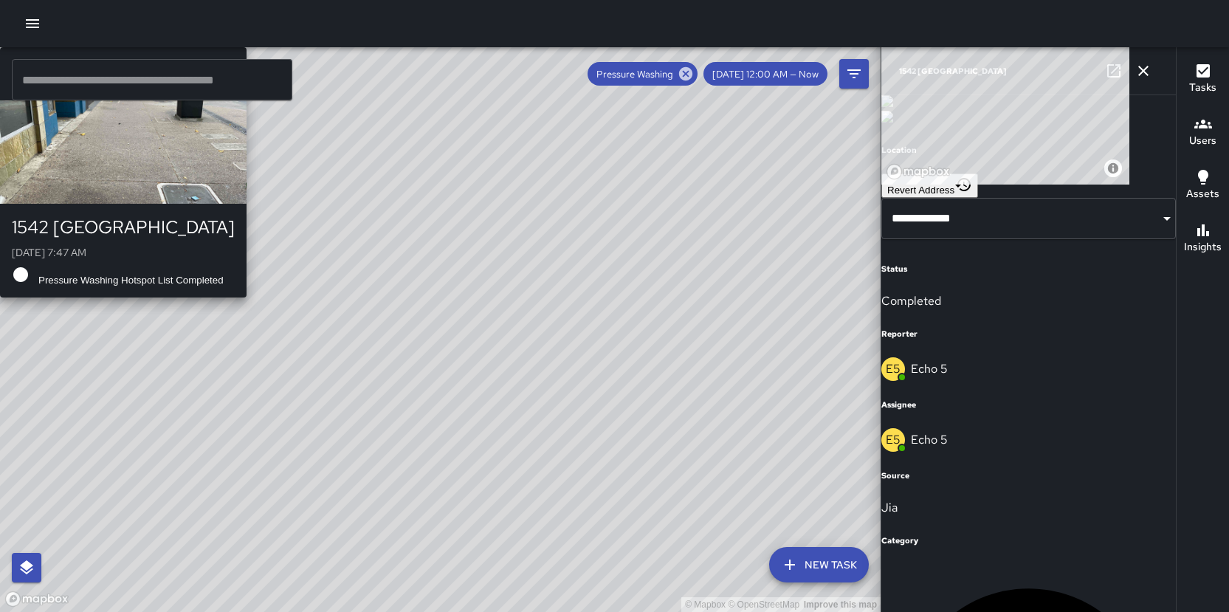
click at [247, 204] on div "button" at bounding box center [123, 151] width 247 height 103
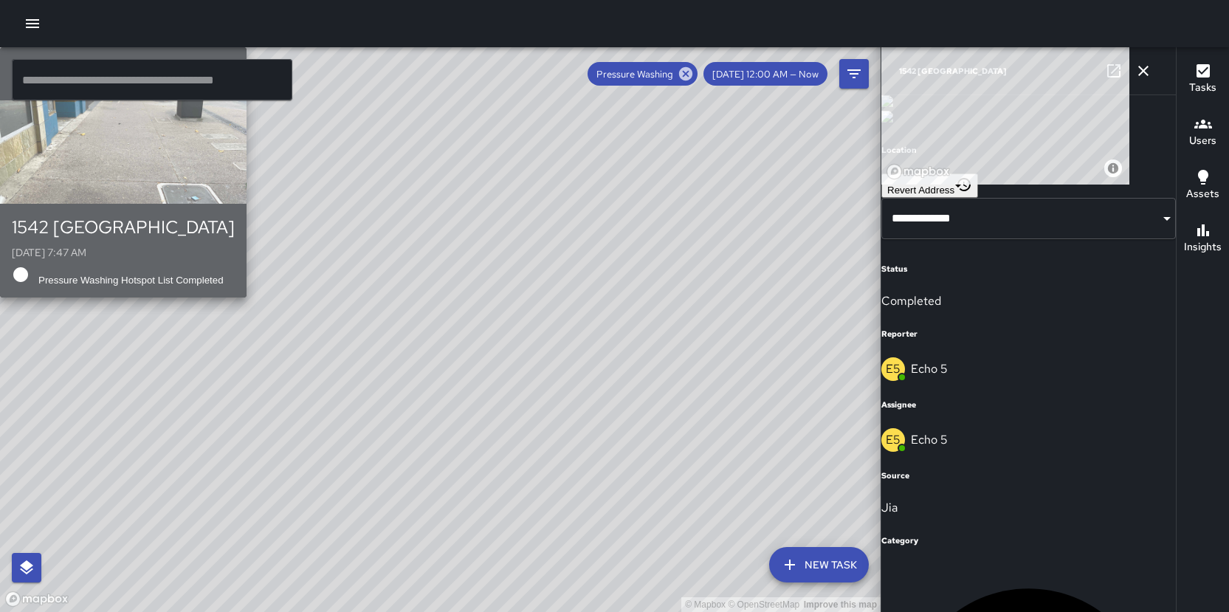
click at [247, 204] on div "button" at bounding box center [123, 151] width 247 height 103
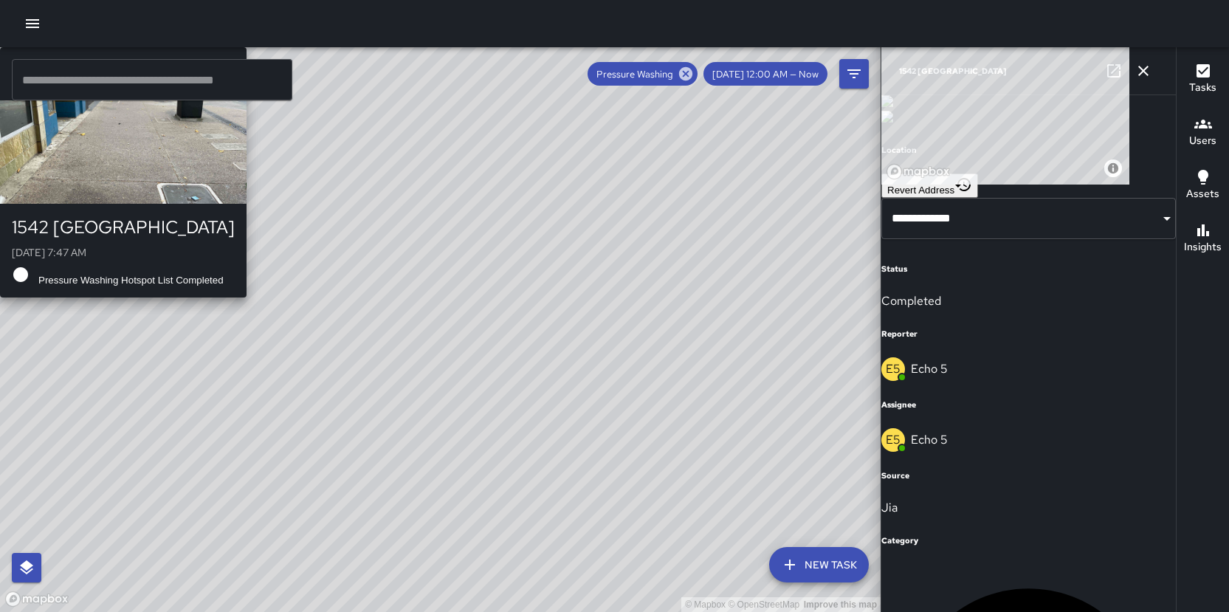
click at [247, 298] on div "E5 Echo 5 1542 Broadway [DATE] 7:47 AM Pressure Washing Hotspot List Completed" at bounding box center [123, 172] width 247 height 250
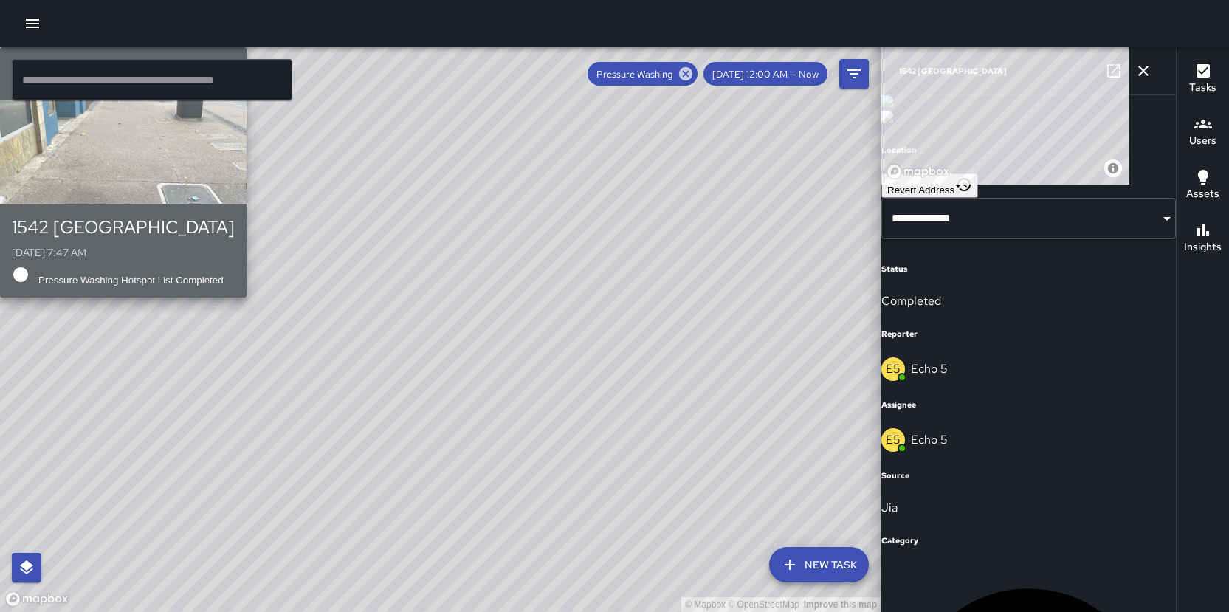
click at [247, 204] on div "button" at bounding box center [123, 151] width 247 height 103
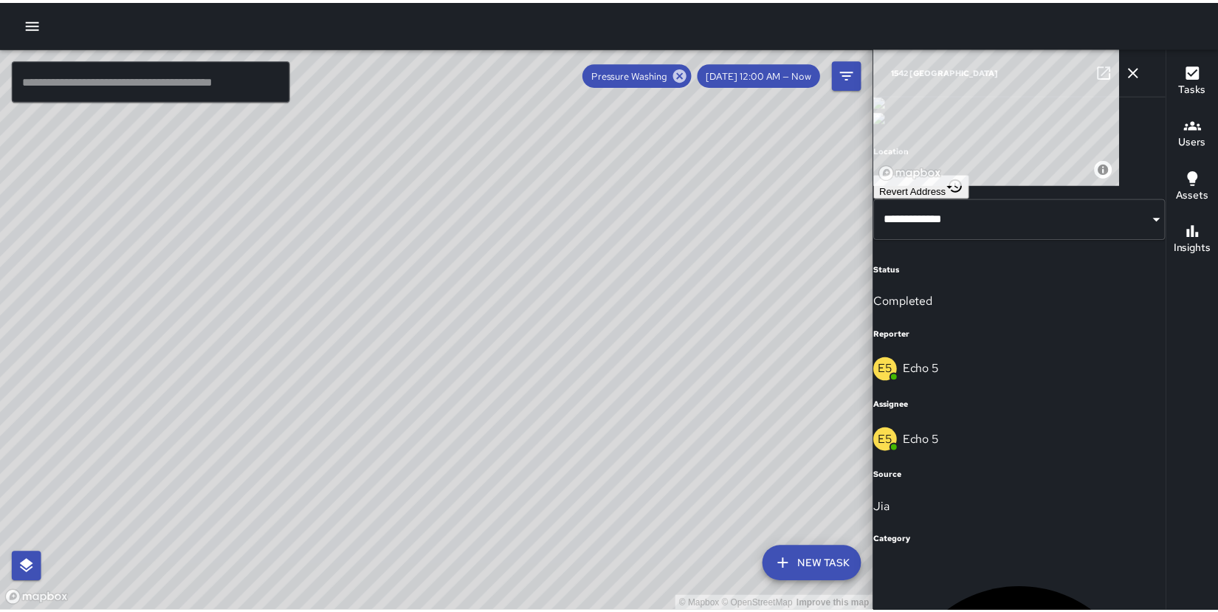
scroll to position [845, 0]
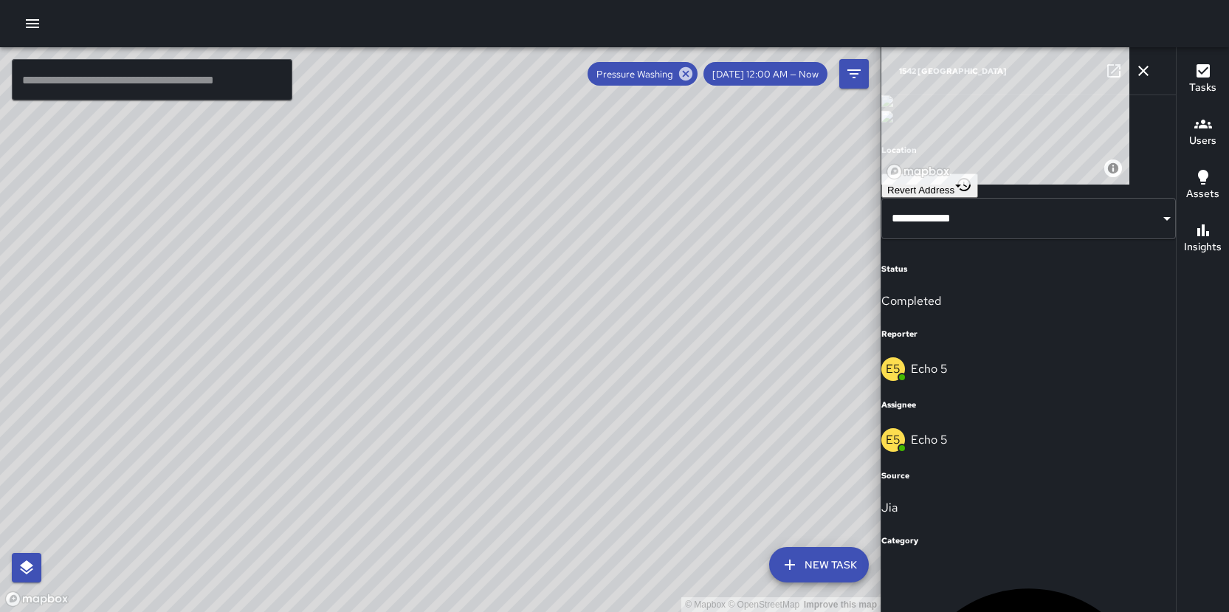
drag, startPoint x: 623, startPoint y: 410, endPoint x: 409, endPoint y: 178, distance: 315.6
click at [409, 178] on div "© Mapbox © OpenStreetMap Improve this map" at bounding box center [440, 329] width 881 height 565
drag, startPoint x: 584, startPoint y: 379, endPoint x: 510, endPoint y: 157, distance: 234.2
click at [511, 157] on div "© Mapbox © OpenStreetMap Improve this map" at bounding box center [440, 329] width 881 height 565
drag, startPoint x: 526, startPoint y: 347, endPoint x: 551, endPoint y: 97, distance: 250.7
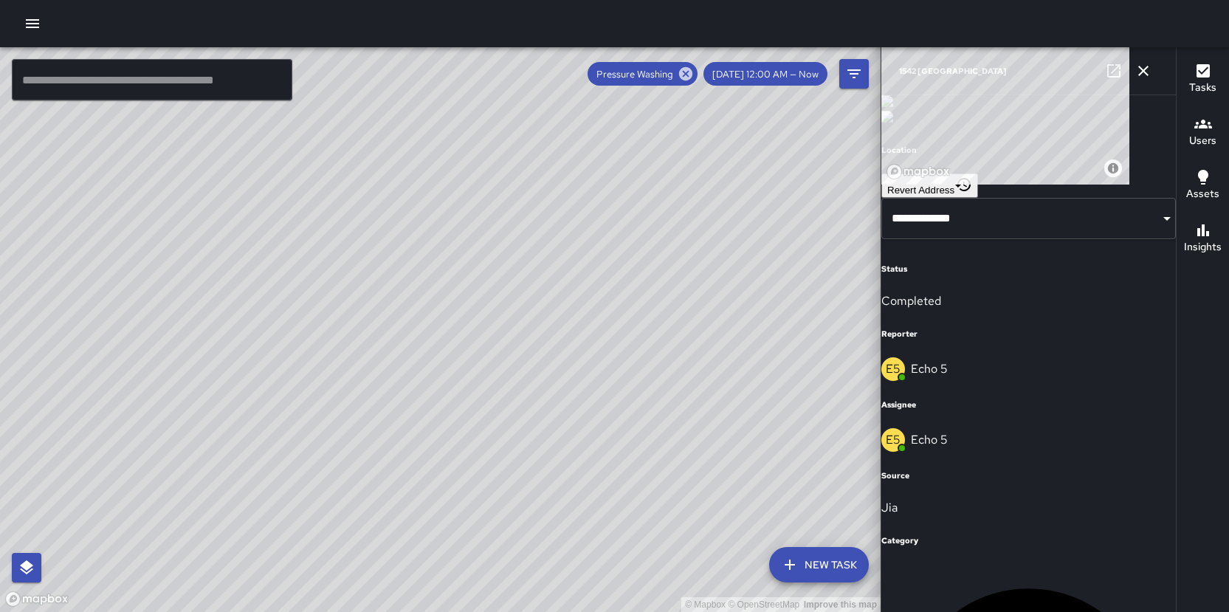
click at [551, 97] on div "© Mapbox © OpenStreetMap Improve this map" at bounding box center [440, 329] width 881 height 565
click at [406, 410] on div "© Mapbox © OpenStreetMap Improve this map" at bounding box center [440, 329] width 881 height 565
click at [407, 410] on div "© Mapbox © OpenStreetMap Improve this map E5 Echo [STREET_ADDRESS][GEOGRAPHIC_D…" at bounding box center [440, 329] width 881 height 565
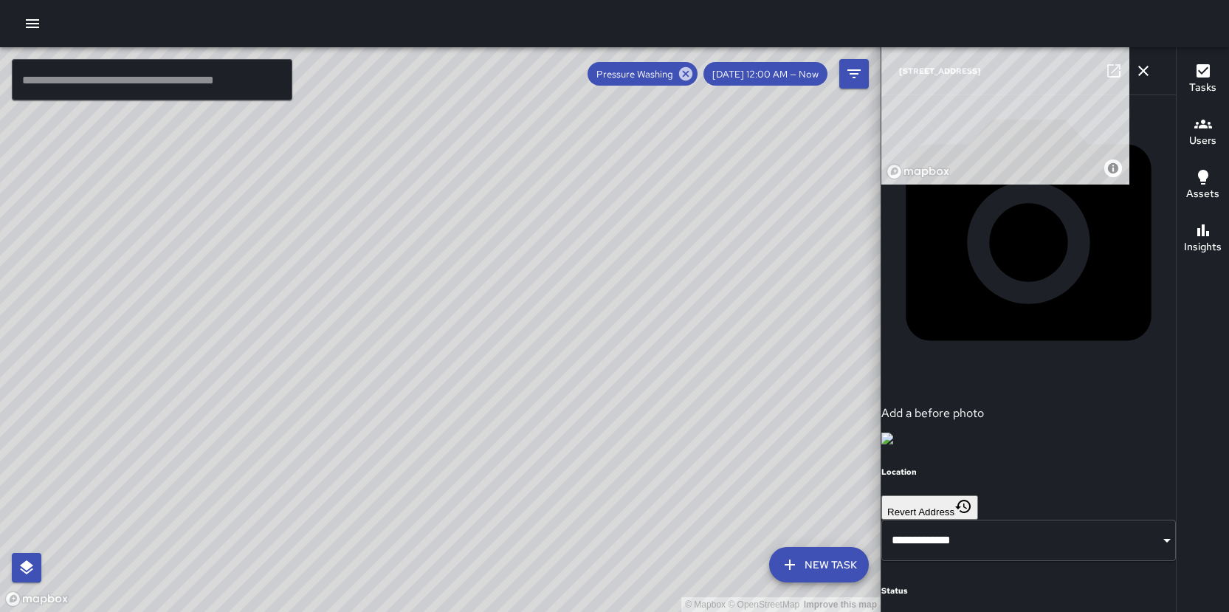
click at [444, 331] on div "© Mapbox © OpenStreetMap Improve this map" at bounding box center [440, 329] width 881 height 565
click at [27, 30] on icon "button" at bounding box center [33, 24] width 18 height 18
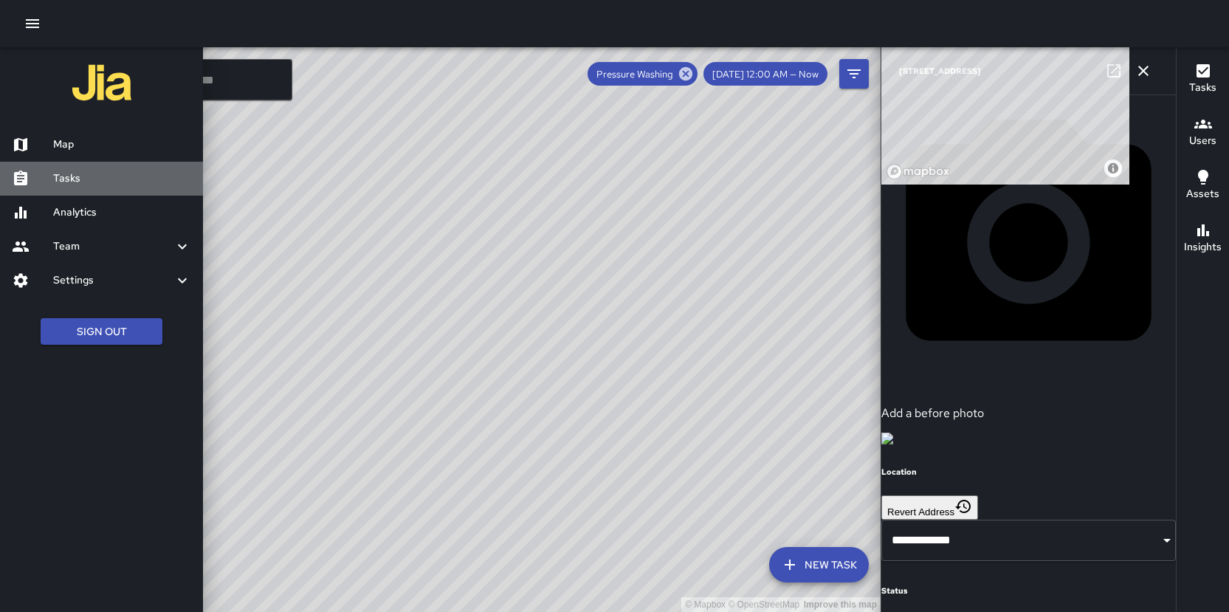
click at [67, 180] on h6 "Tasks" at bounding box center [122, 179] width 138 height 16
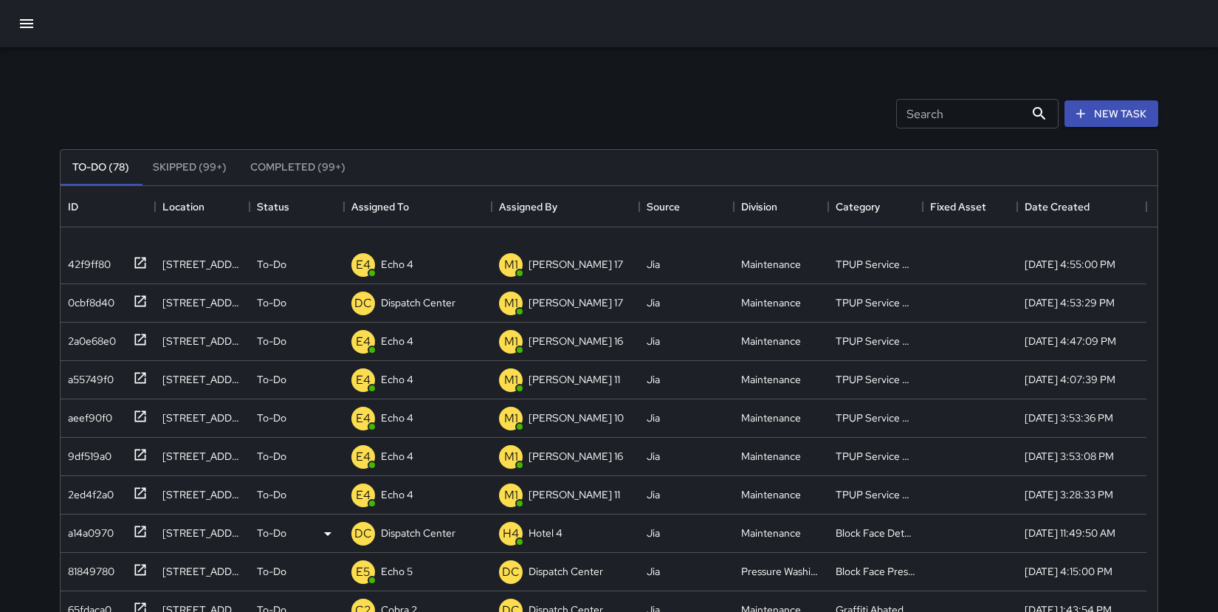
scroll to position [286, 0]
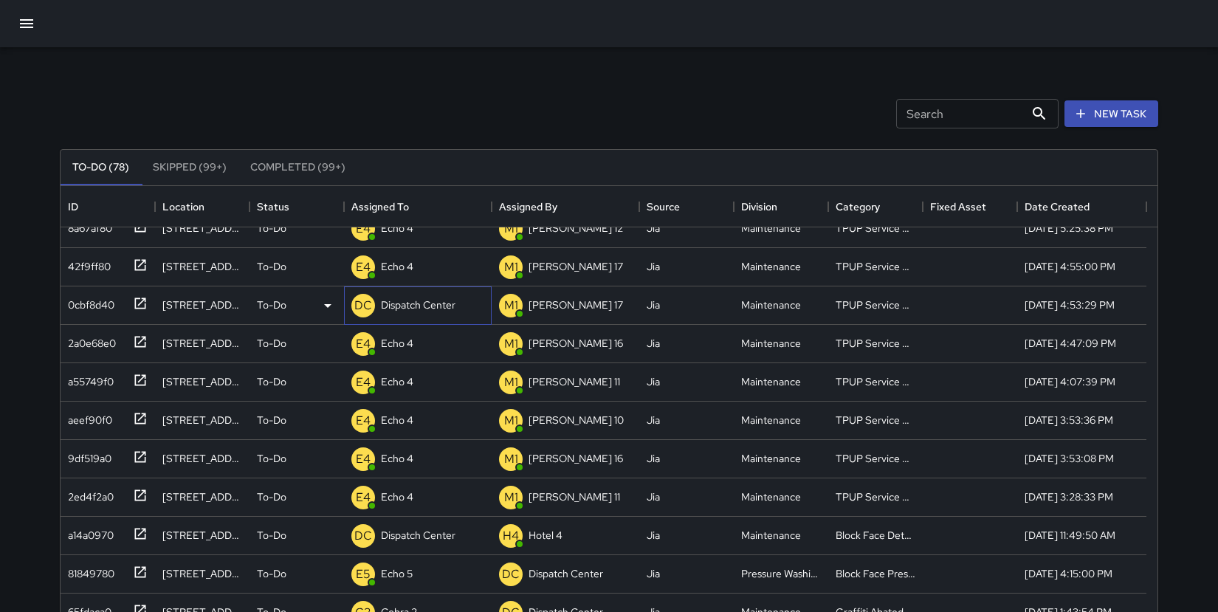
click at [425, 301] on p "Dispatch Center" at bounding box center [418, 305] width 75 height 15
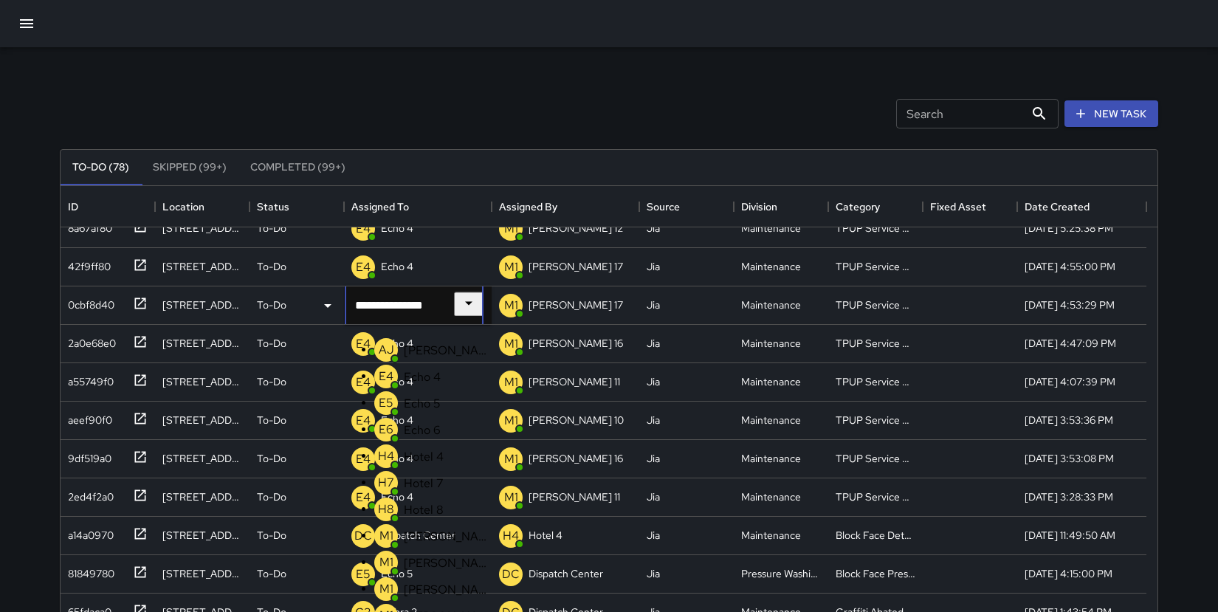
scroll to position [691, 0]
click at [476, 303] on icon "Close" at bounding box center [469, 303] width 18 height 18
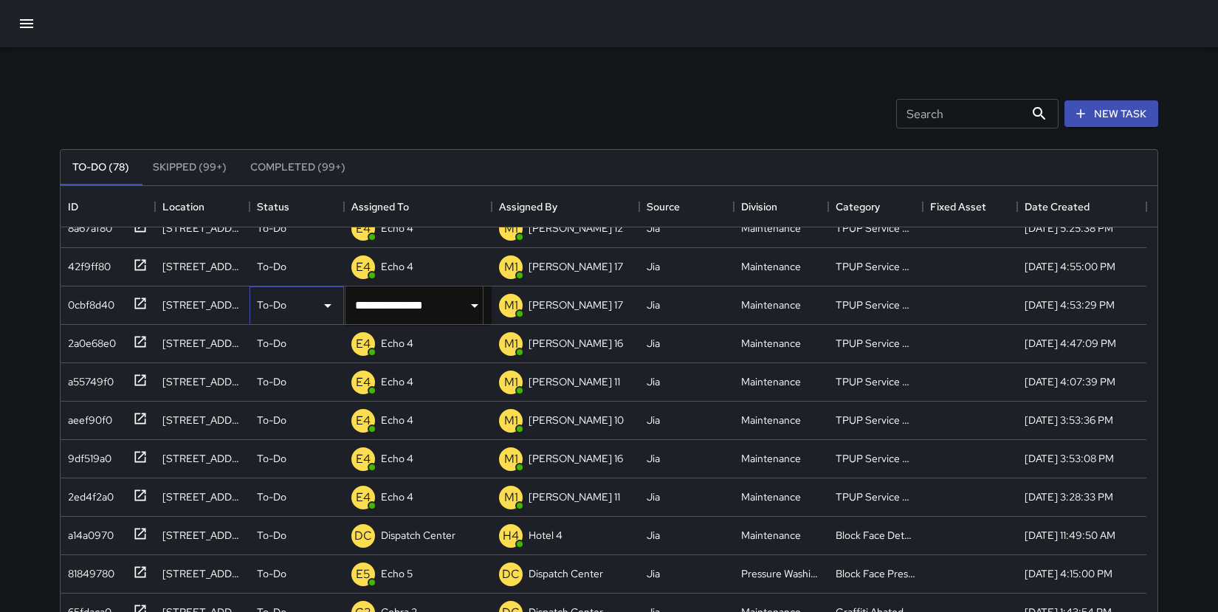
click at [327, 306] on icon at bounding box center [328, 306] width 18 height 18
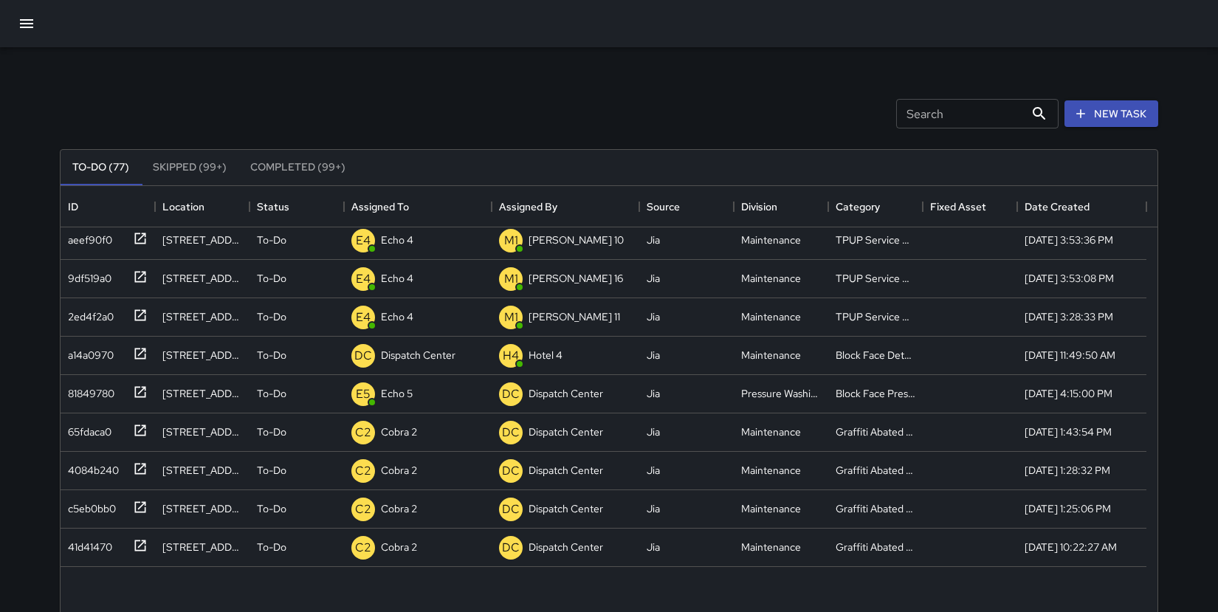
scroll to position [453, 0]
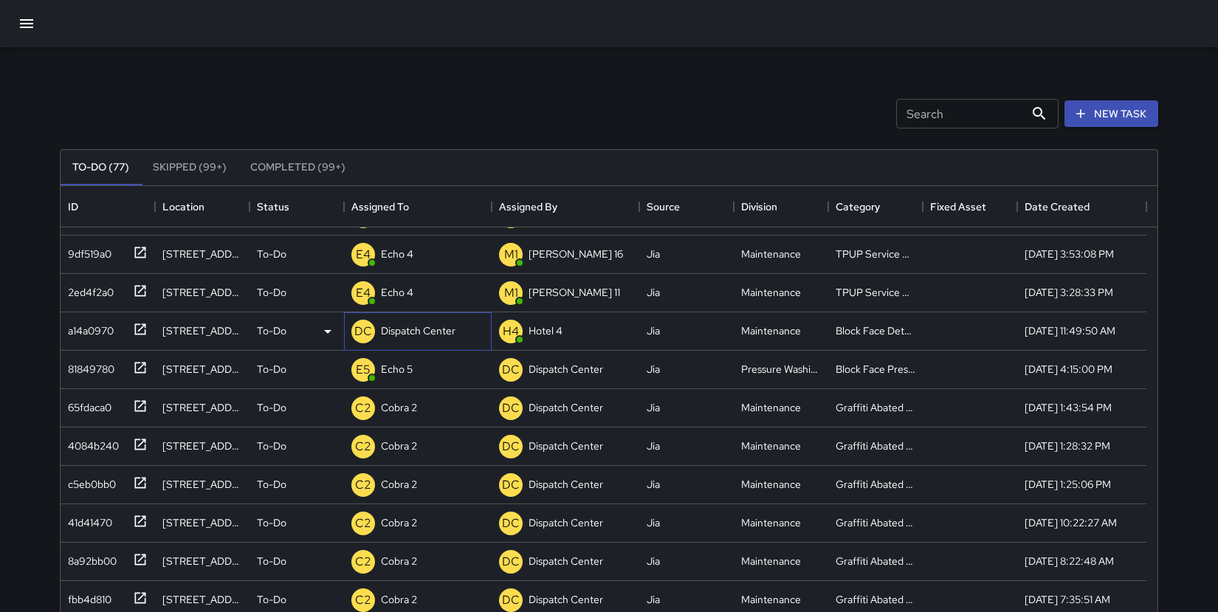
click at [405, 336] on p "Dispatch Center" at bounding box center [418, 330] width 75 height 15
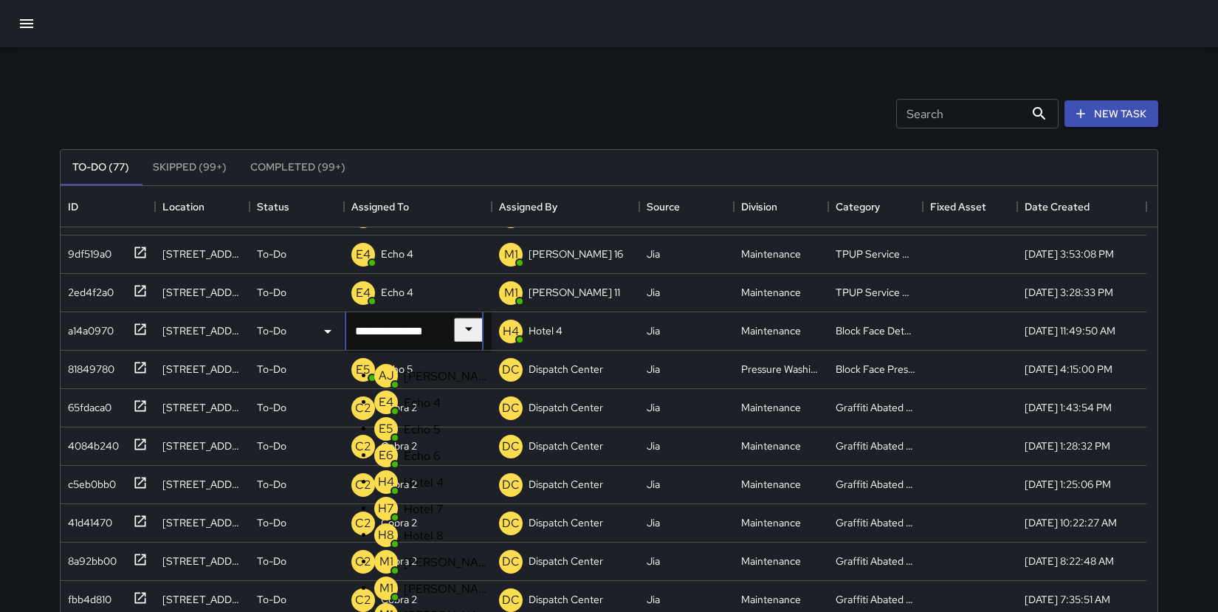
scroll to position [691, 0]
click at [405, 336] on input "**********" at bounding box center [409, 331] width 128 height 41
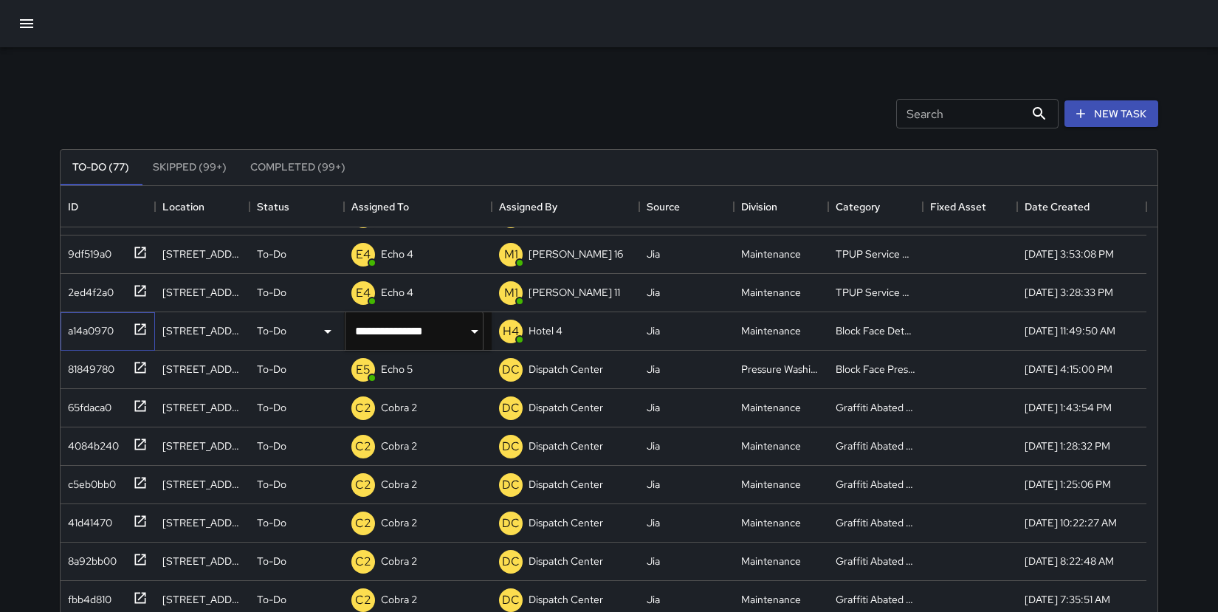
click at [95, 333] on div "a14a0970" at bounding box center [88, 327] width 52 height 21
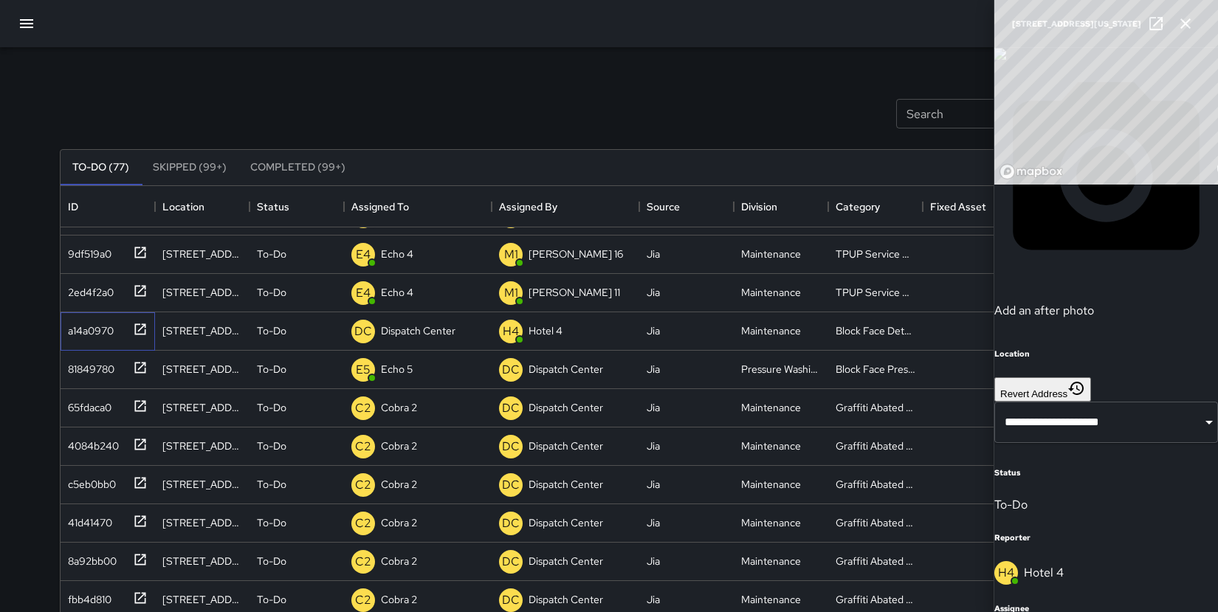
scroll to position [469, 0]
click at [433, 333] on p "Dispatch Center" at bounding box center [418, 330] width 75 height 15
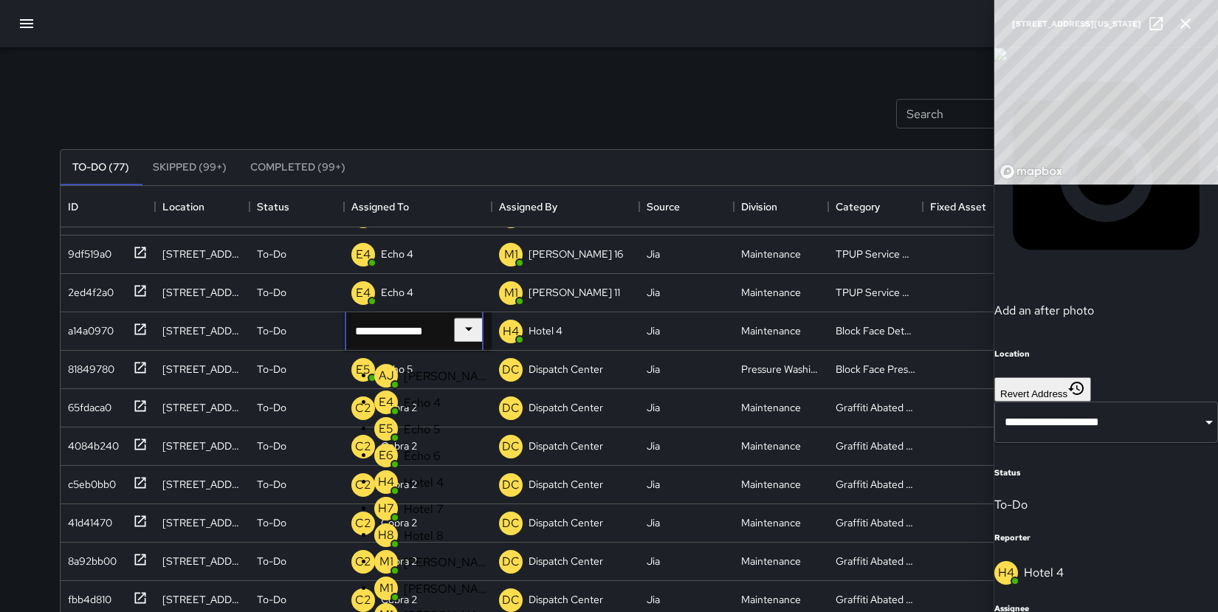
scroll to position [174, 0]
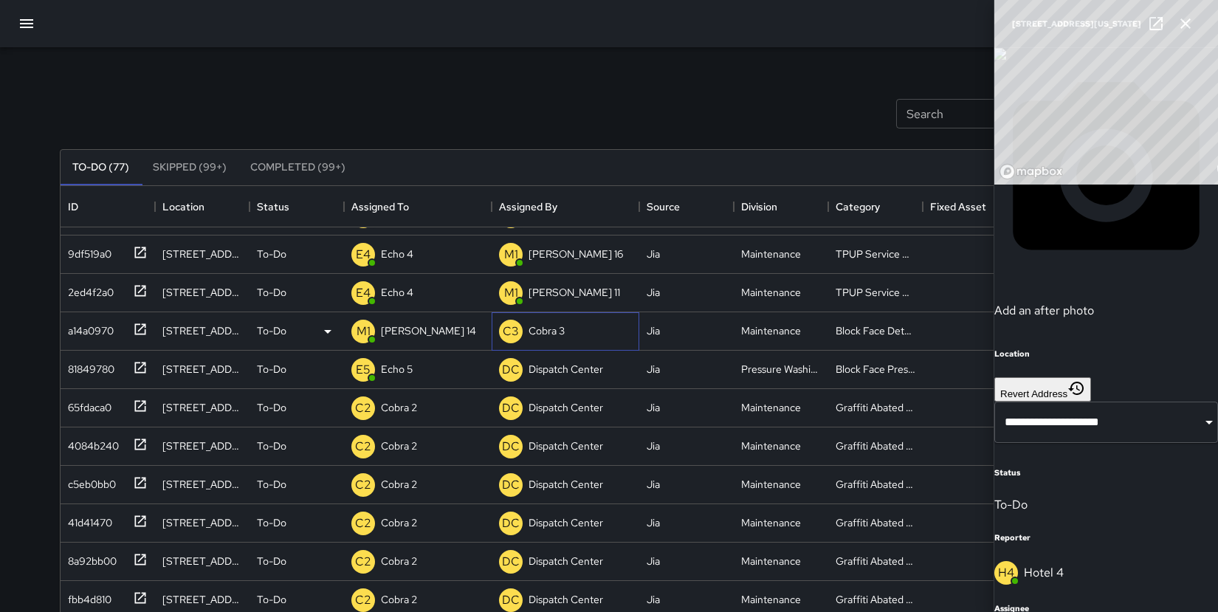
click at [547, 331] on p "Cobra 3" at bounding box center [547, 330] width 36 height 15
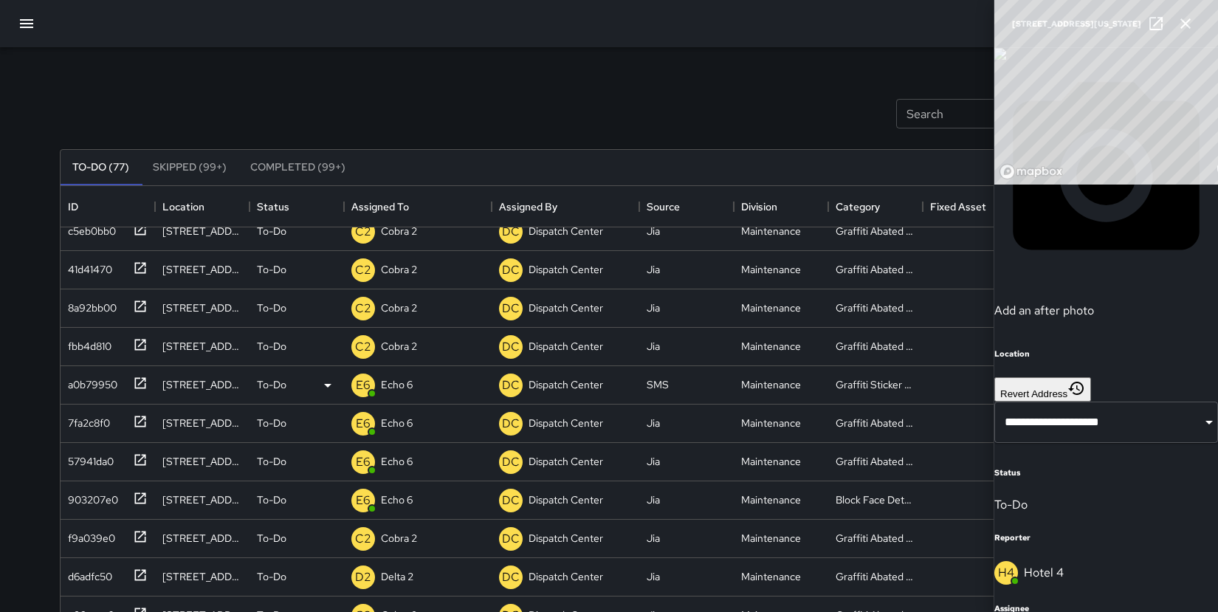
scroll to position [708, 0]
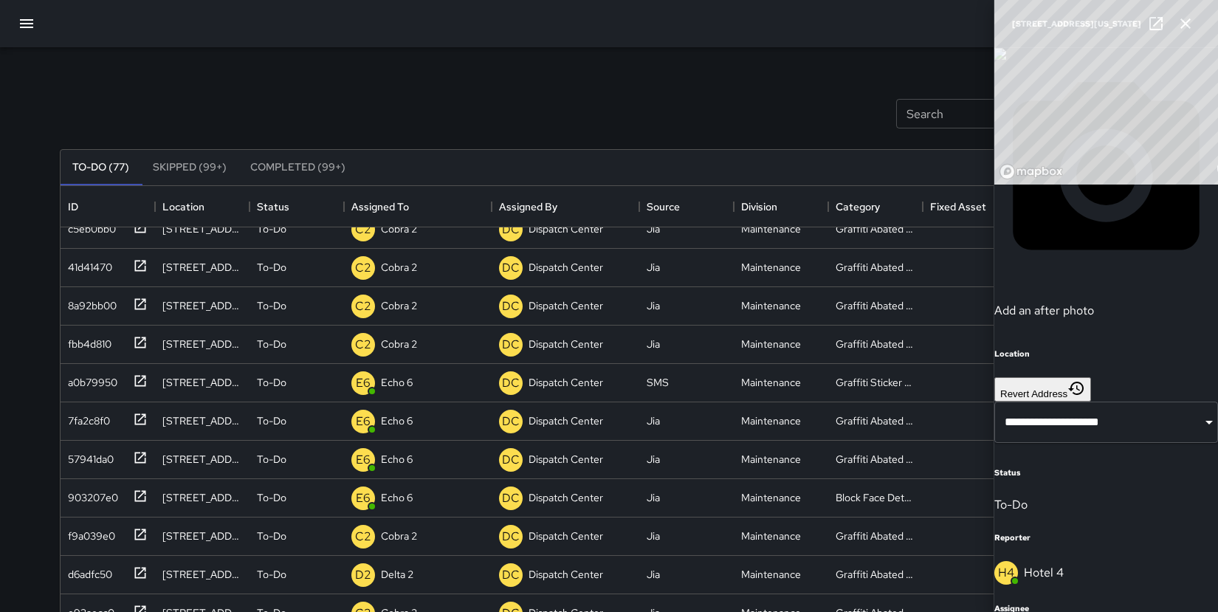
click at [949, 27] on icon "button" at bounding box center [1186, 24] width 18 height 18
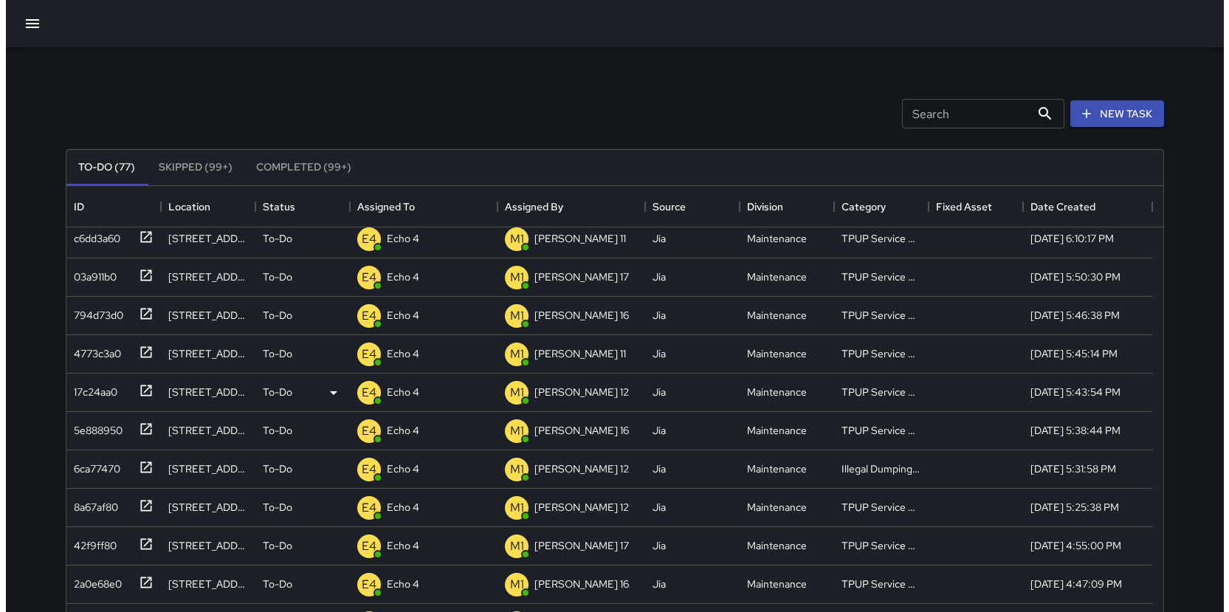
scroll to position [0, 0]
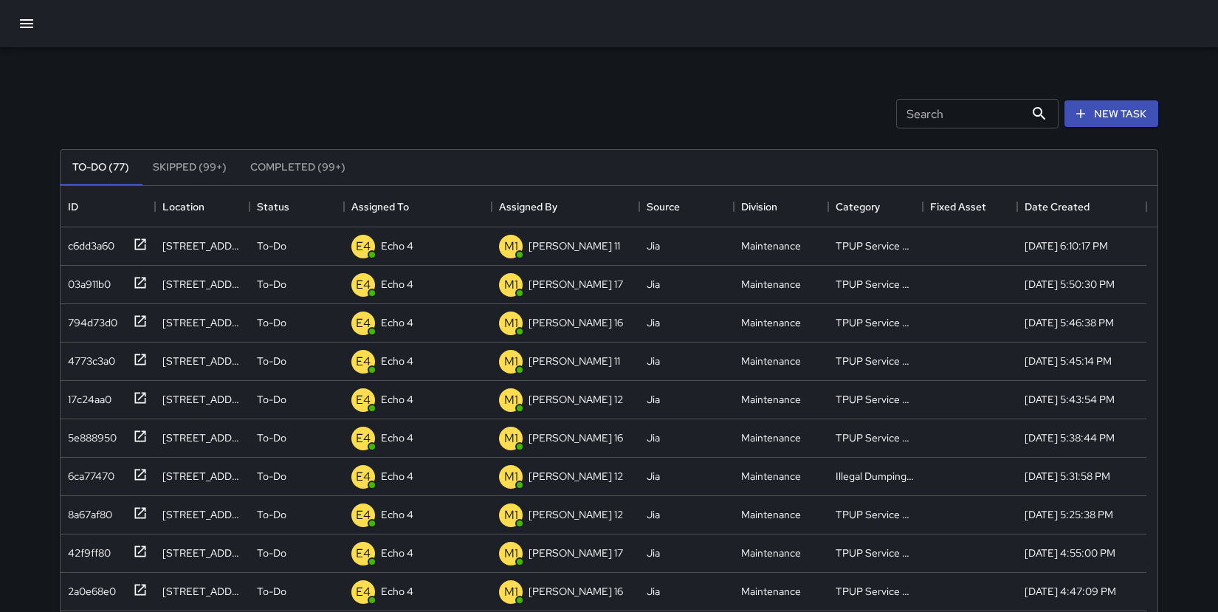
click at [29, 23] on icon "button" at bounding box center [26, 23] width 13 height 9
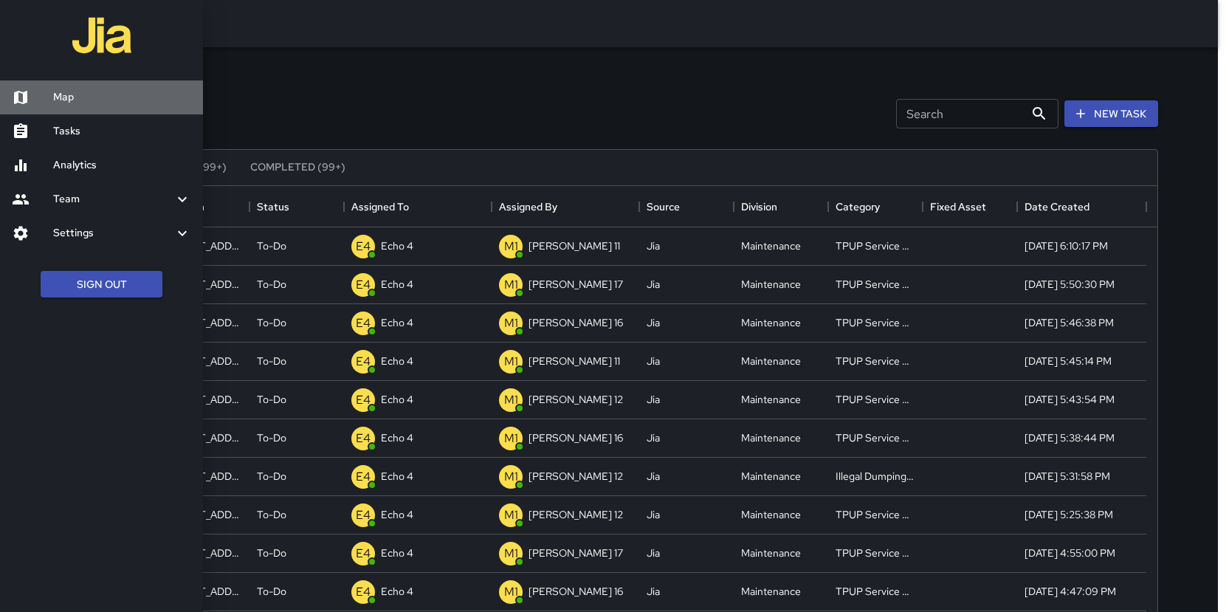
click at [49, 102] on div at bounding box center [32, 98] width 41 height 18
